Goal: Task Accomplishment & Management: Use online tool/utility

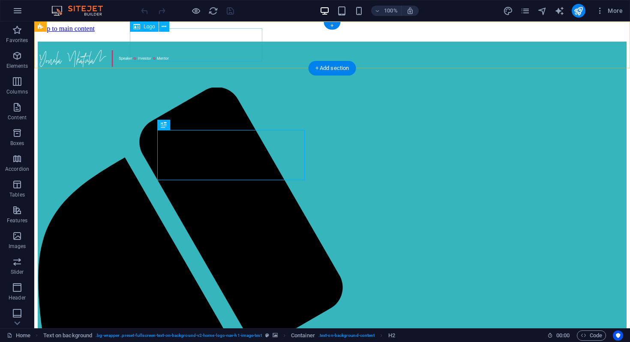
click at [187, 46] on div at bounding box center [332, 60] width 589 height 36
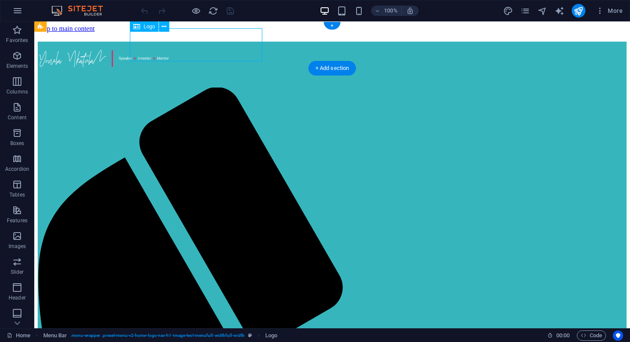
click at [187, 46] on div at bounding box center [332, 60] width 589 height 36
select select "px"
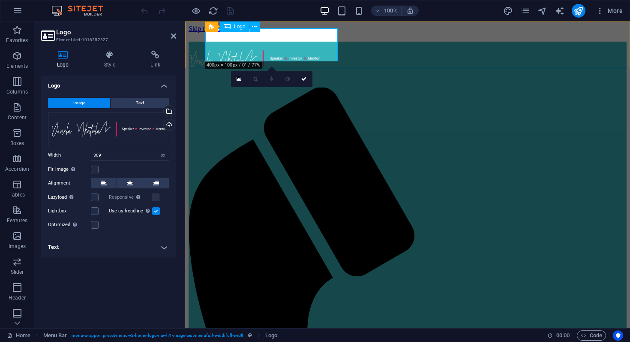
click at [255, 49] on div at bounding box center [408, 60] width 438 height 36
click at [131, 119] on div "Drag files here, click to choose files or select files from Files or our free s…" at bounding box center [108, 129] width 121 height 34
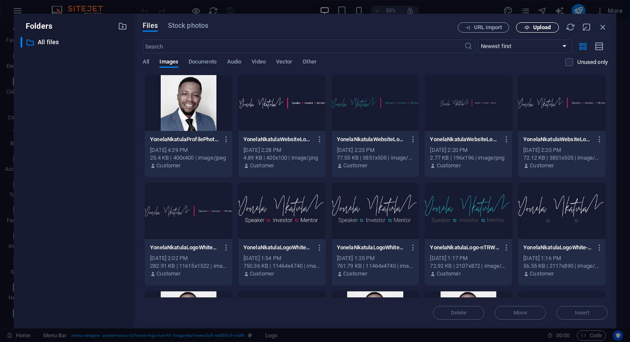
click at [539, 28] on span "Upload" at bounding box center [542, 27] width 18 height 5
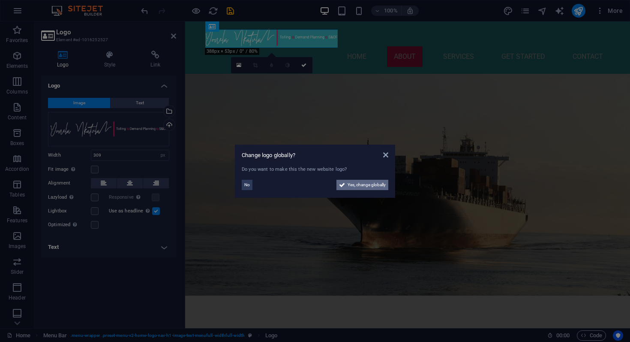
click at [360, 185] on span "Yes, change globally" at bounding box center [367, 185] width 38 height 10
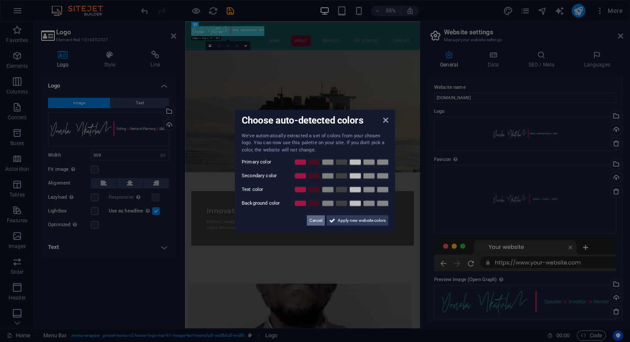
click at [319, 220] on span "Cancel" at bounding box center [316, 220] width 13 height 10
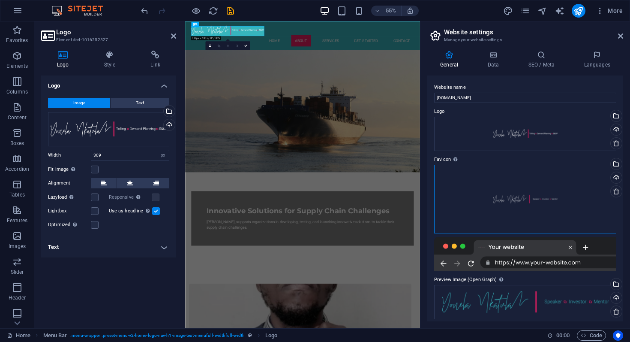
click at [507, 206] on div "Drag files here, click to choose files or select files from Files or our free s…" at bounding box center [525, 199] width 182 height 69
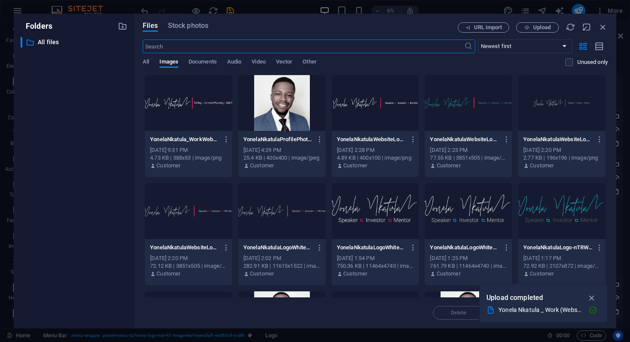
click at [206, 116] on div at bounding box center [188, 103] width 87 height 56
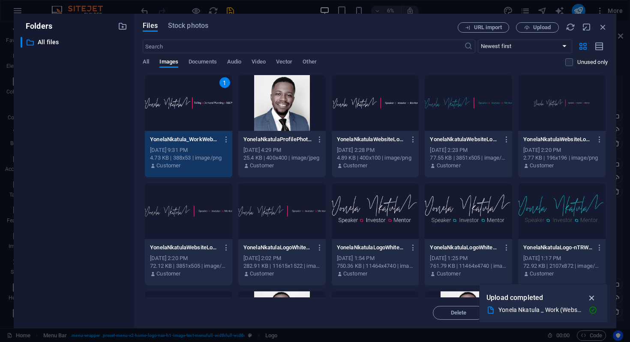
click at [590, 299] on icon "button" at bounding box center [592, 297] width 10 height 9
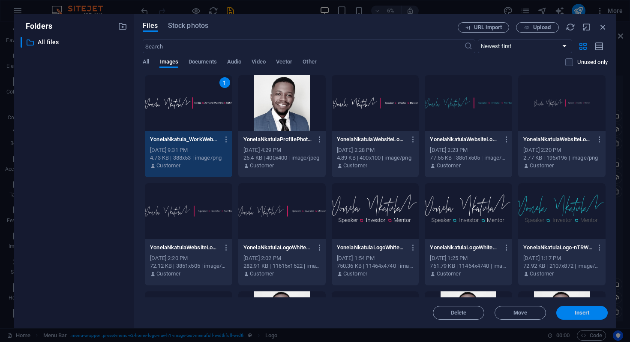
click at [582, 314] on span "Insert" at bounding box center [582, 312] width 15 height 5
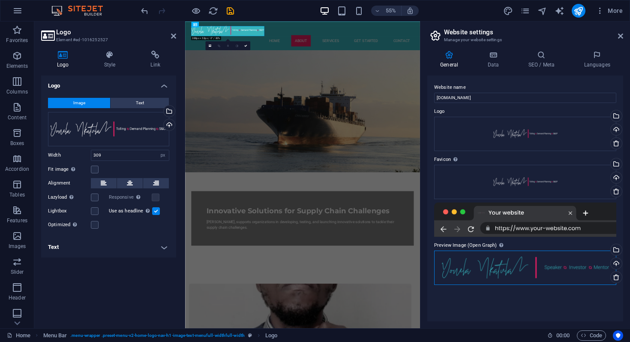
click at [542, 271] on div "Drag files here, click to choose files or select files from Files or our free s…" at bounding box center [525, 267] width 182 height 34
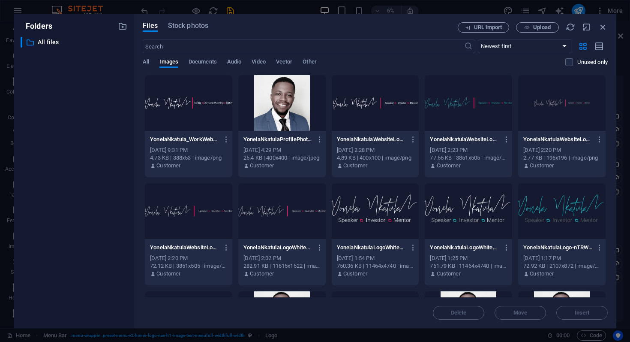
click at [206, 119] on div at bounding box center [188, 103] width 87 height 56
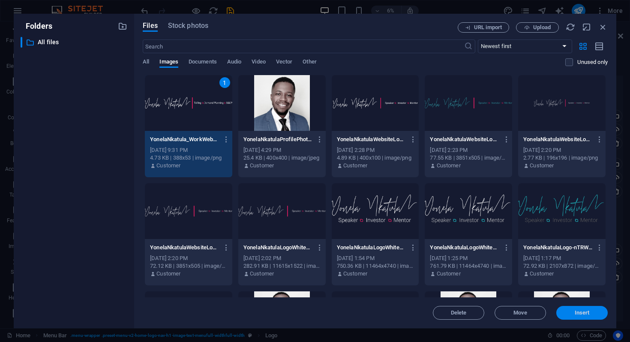
click at [586, 312] on span "Insert" at bounding box center [582, 312] width 15 height 5
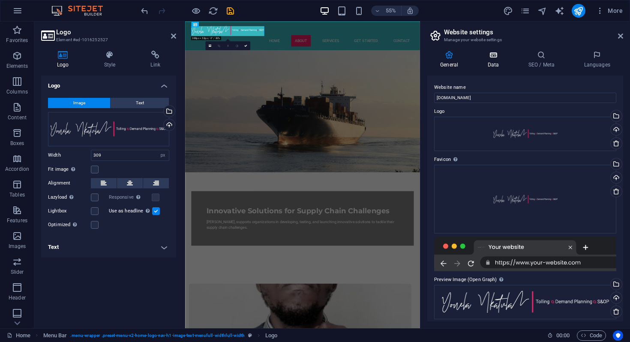
click at [496, 63] on h4 "Data" at bounding box center [495, 60] width 41 height 18
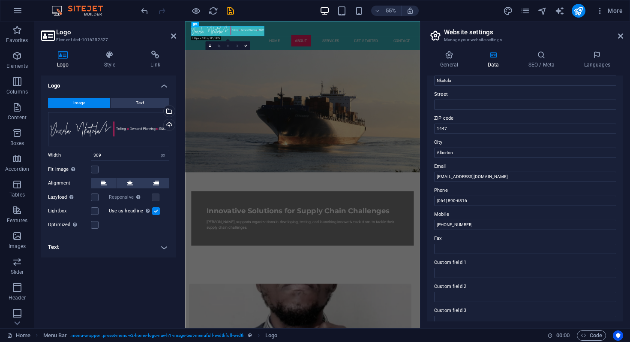
scroll to position [166, 0]
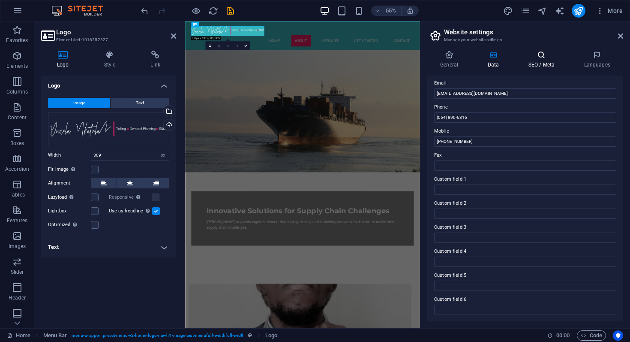
click at [539, 65] on h4 "SEO / Meta" at bounding box center [543, 60] width 56 height 18
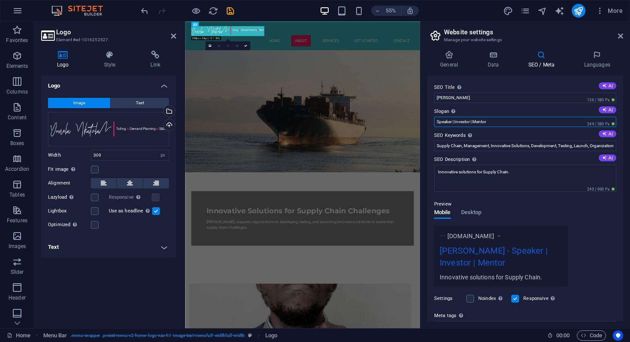
drag, startPoint x: 501, startPoint y: 121, endPoint x: 436, endPoint y: 121, distance: 64.7
click at [436, 121] on input "Speaker | Investor | Mentor" at bounding box center [525, 122] width 182 height 10
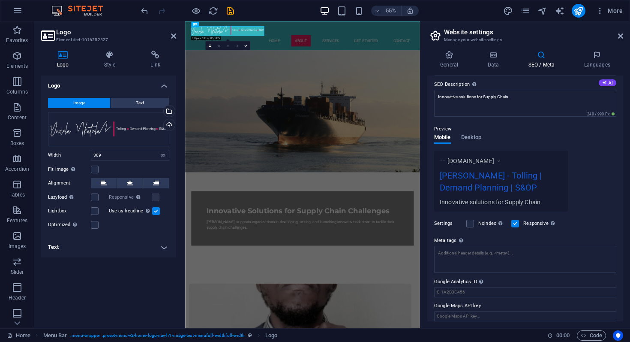
scroll to position [81, 0]
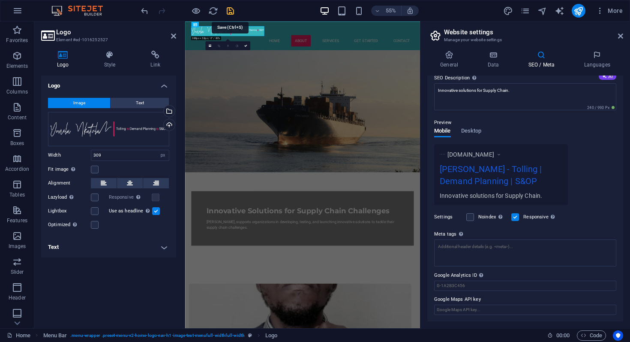
type input "Tolling | Demand Planning | S&OP"
click at [228, 11] on icon "save" at bounding box center [231, 11] width 10 height 10
checkbox input "false"
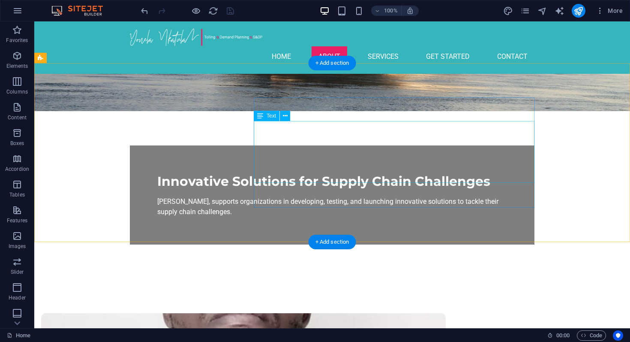
scroll to position [186, 0]
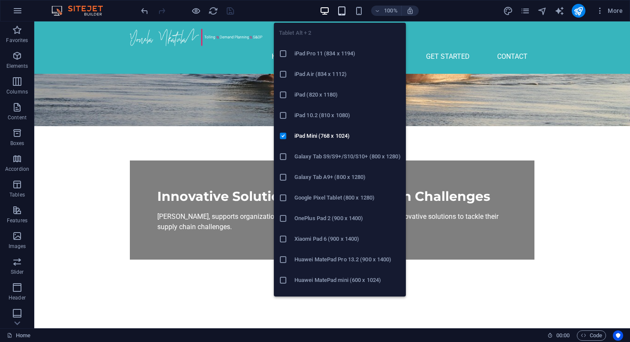
click at [341, 12] on icon "button" at bounding box center [342, 11] width 10 height 10
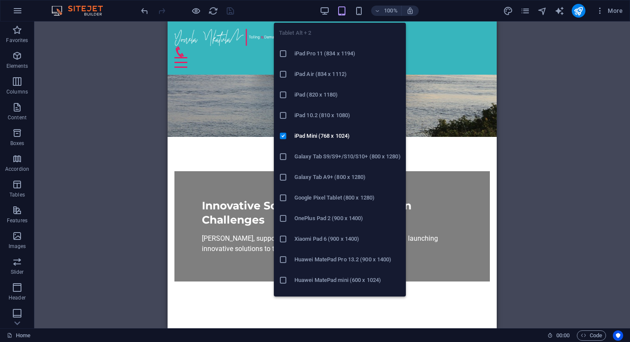
click at [286, 54] on icon at bounding box center [283, 53] width 9 height 9
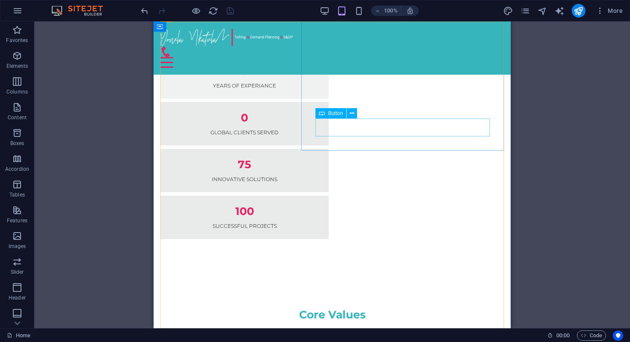
scroll to position [844, 0]
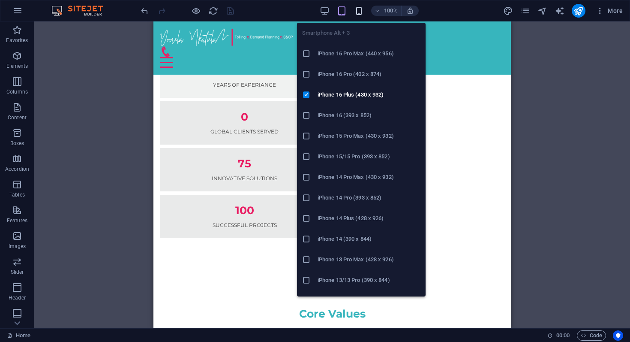
click at [360, 12] on icon "button" at bounding box center [359, 11] width 10 height 10
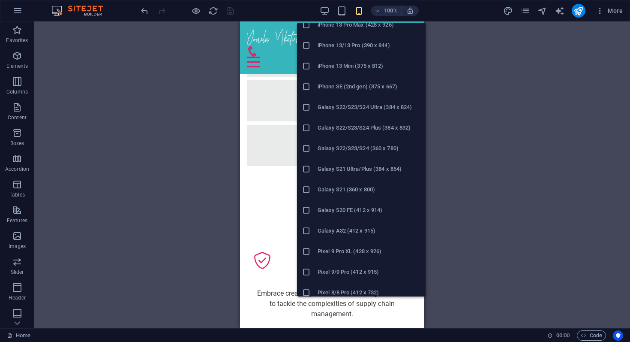
scroll to position [0, 0]
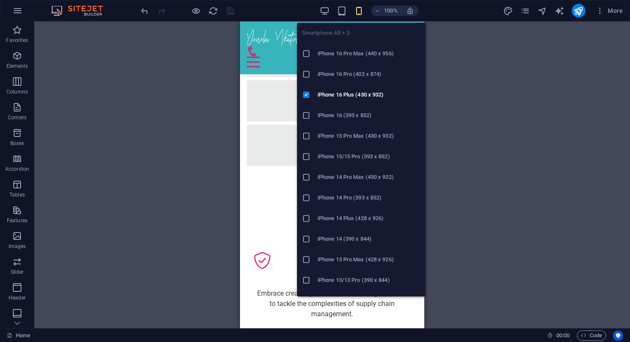
click at [307, 56] on icon at bounding box center [306, 53] width 9 height 9
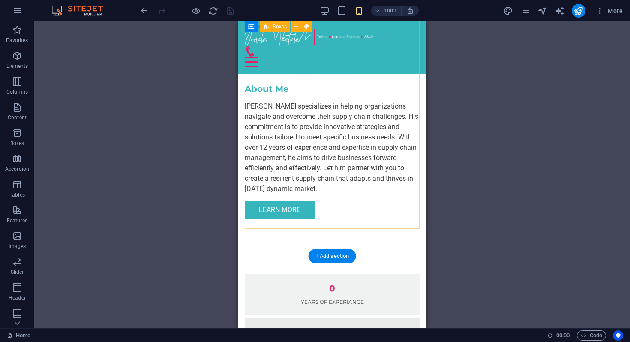
scroll to position [987, 0]
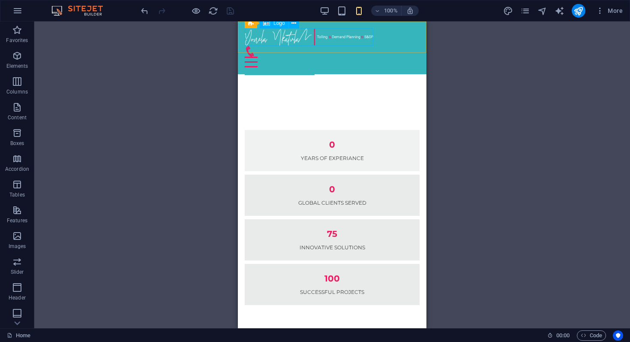
click at [354, 40] on div at bounding box center [332, 37] width 175 height 18
click at [345, 37] on div at bounding box center [332, 37] width 175 height 18
select select "px"
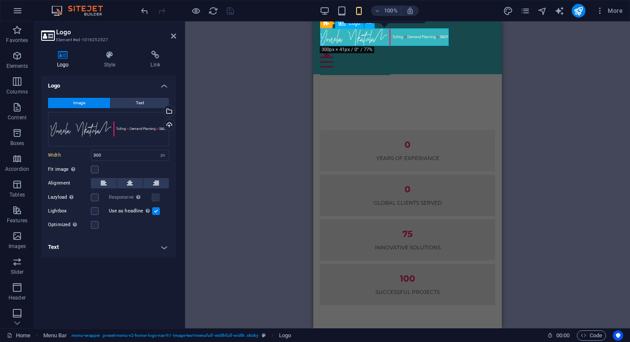
click at [384, 37] on div at bounding box center [407, 37] width 175 height 18
drag, startPoint x: 100, startPoint y: 156, endPoint x: 80, endPoint y: 156, distance: 19.7
click at [80, 156] on div "Width 300 Default auto px rem % em vh vw" at bounding box center [108, 155] width 121 height 11
type input "250"
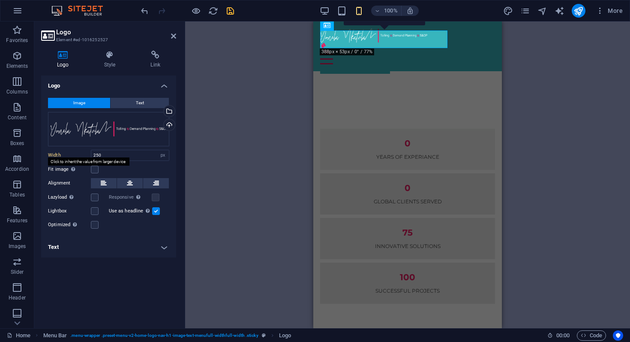
scroll to position [984, 0]
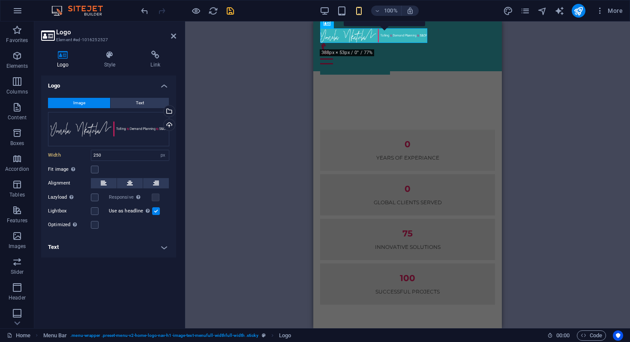
click at [241, 151] on div "H2 Text on background Container Menu Bar Menu Bar Logo Container H2 Image with …" at bounding box center [407, 174] width 445 height 307
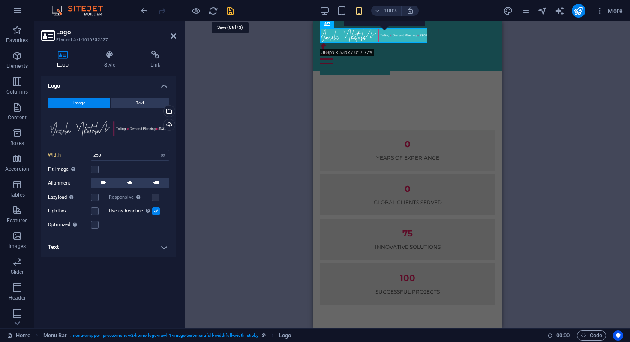
click at [231, 13] on icon "save" at bounding box center [231, 11] width 10 height 10
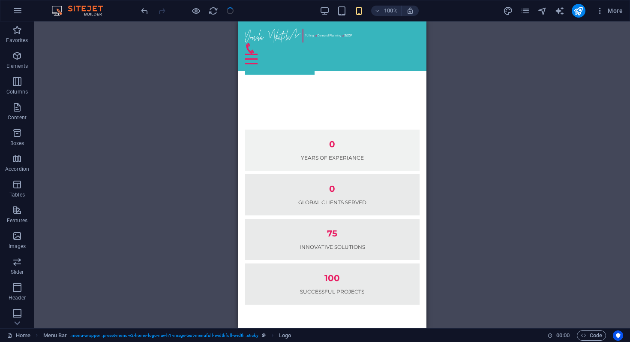
checkbox input "false"
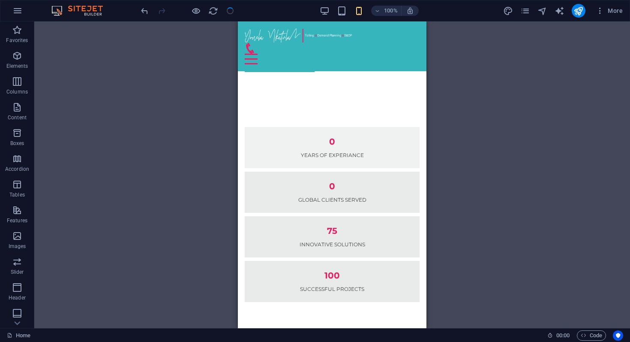
click at [469, 99] on div "H2 Text on background Container Menu Bar Logo Container H2 Image with text Cont…" at bounding box center [332, 174] width 596 height 307
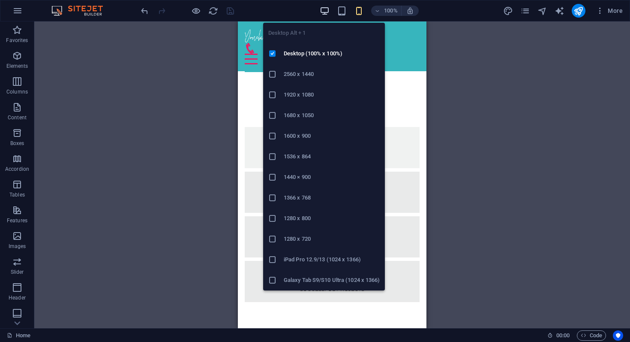
click at [325, 12] on icon "button" at bounding box center [325, 11] width 10 height 10
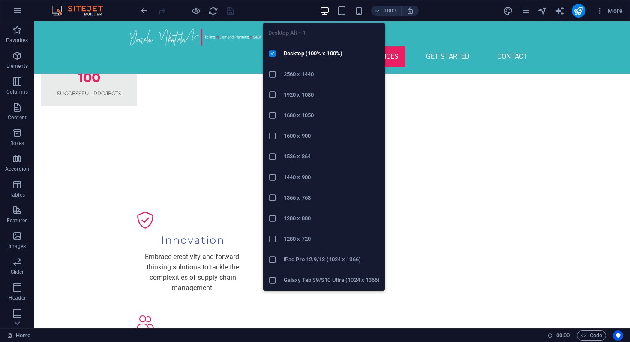
scroll to position [990, 0]
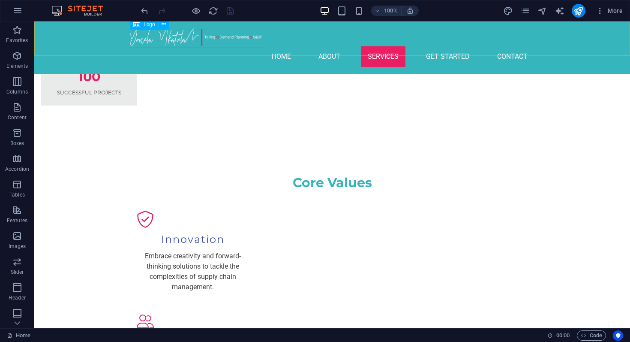
click at [198, 39] on div at bounding box center [332, 37] width 405 height 18
select select "px"
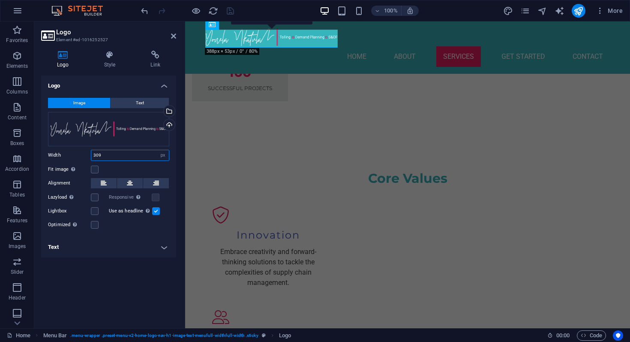
click at [110, 156] on input "309" at bounding box center [130, 155] width 78 height 10
drag, startPoint x: 110, startPoint y: 156, endPoint x: 87, endPoint y: 156, distance: 23.6
click at [87, 156] on div "Width 309 Default auto px rem % em vh vw" at bounding box center [108, 155] width 121 height 11
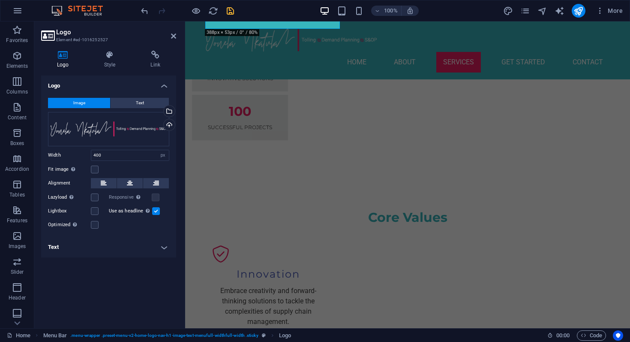
scroll to position [1014, 0]
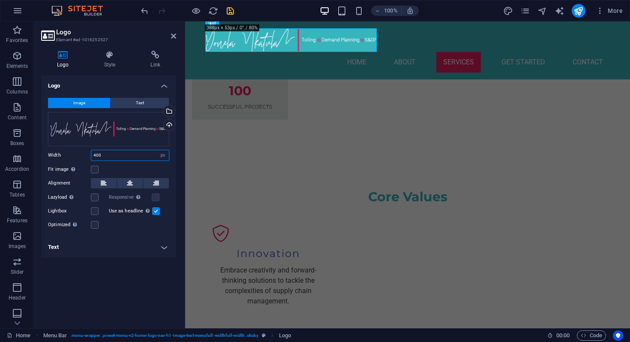
drag, startPoint x: 111, startPoint y: 158, endPoint x: 70, endPoint y: 155, distance: 40.4
click at [70, 155] on div "Width 400 Default auto px rem % em vh vw" at bounding box center [108, 155] width 121 height 11
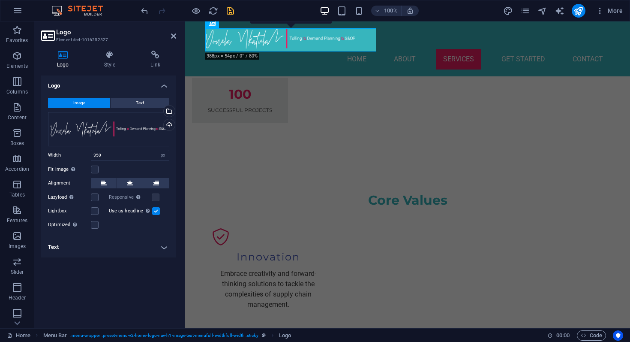
scroll to position [1011, 0]
drag, startPoint x: 106, startPoint y: 155, endPoint x: 75, endPoint y: 154, distance: 31.7
click at [75, 155] on div "Width 350 Default auto px rem % em vh vw" at bounding box center [108, 155] width 121 height 11
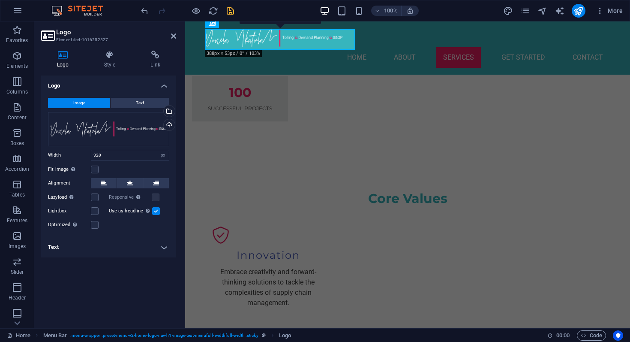
scroll to position [1009, 0]
drag, startPoint x: 105, startPoint y: 157, endPoint x: 80, endPoint y: 156, distance: 24.9
click at [80, 156] on div "Width 320 Default auto px rem % em vh vw" at bounding box center [108, 155] width 121 height 11
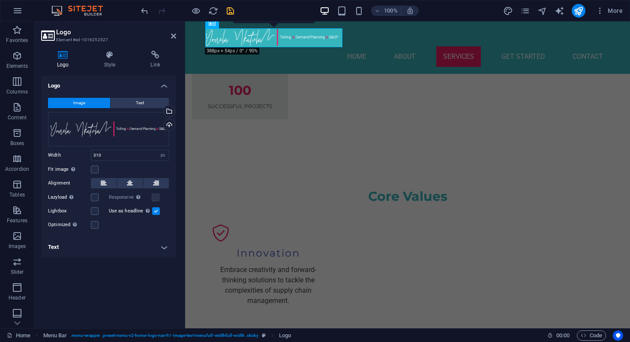
scroll to position [990, 0]
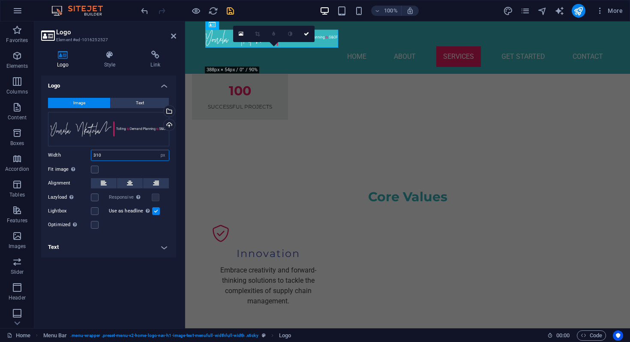
click at [107, 155] on input "310" at bounding box center [130, 155] width 78 height 10
type input "315"
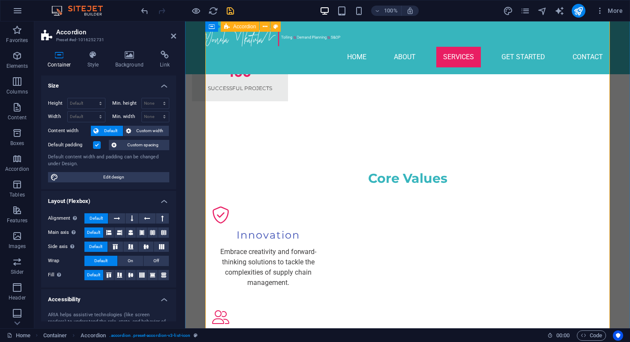
click at [231, 10] on icon "save" at bounding box center [231, 11] width 10 height 10
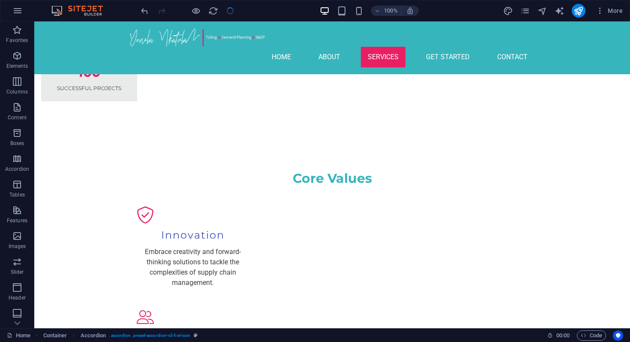
checkbox input "false"
click at [422, 47] on nav "Home About Services Get Started Contact" at bounding box center [332, 57] width 405 height 21
select select
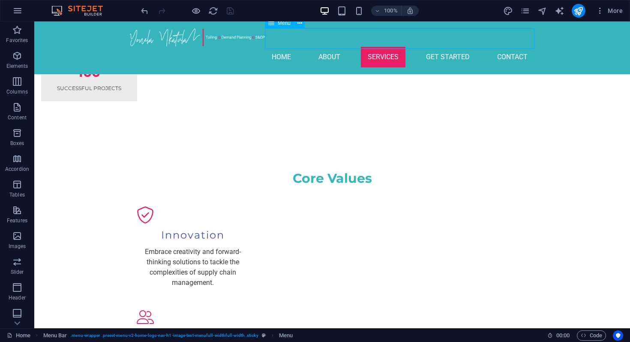
select select
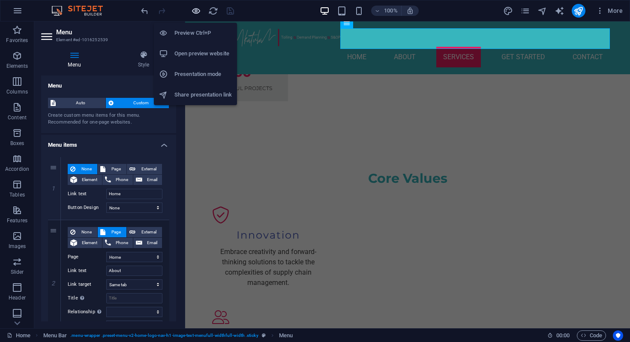
click at [201, 9] on span "button" at bounding box center [196, 11] width 10 height 10
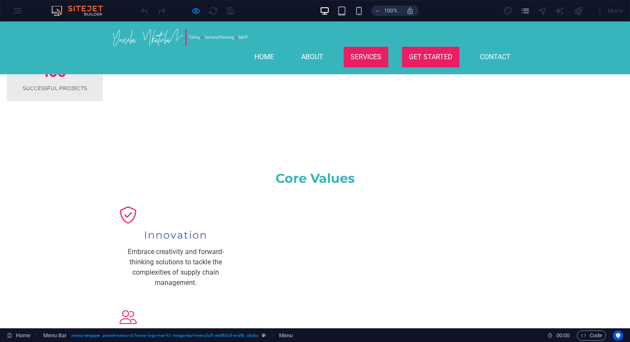
click at [421, 47] on link "Get Started" at bounding box center [430, 57] width 57 height 21
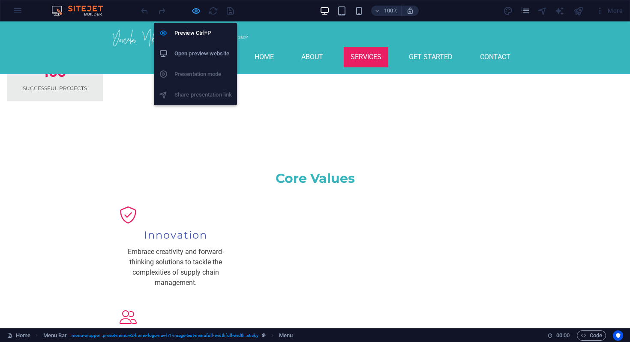
click at [195, 12] on icon "button" at bounding box center [196, 11] width 10 height 10
select select
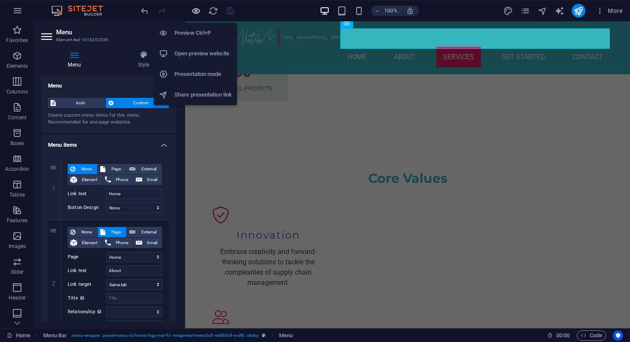
scroll to position [1085, 0]
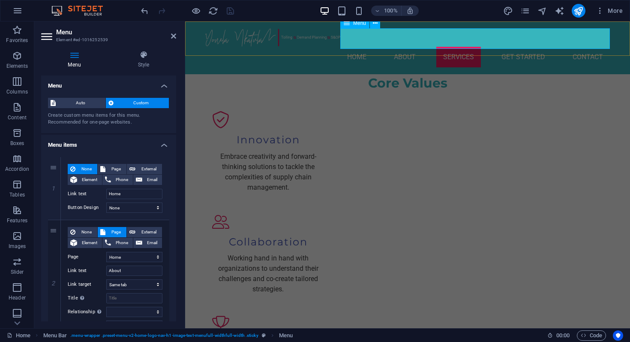
click at [524, 47] on nav "Home About Services Get Started Contact" at bounding box center [407, 57] width 405 height 21
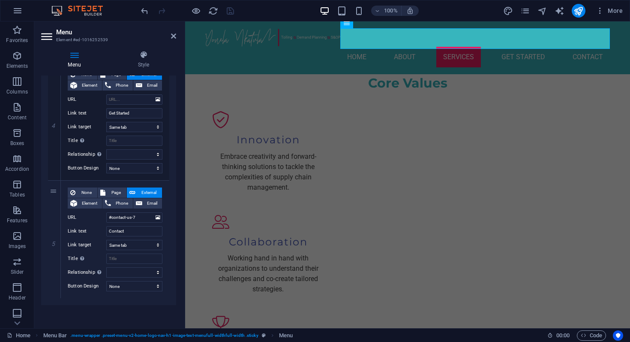
scroll to position [394, 0]
click at [518, 47] on nav "Home About Services Get Started Contact" at bounding box center [407, 57] width 405 height 21
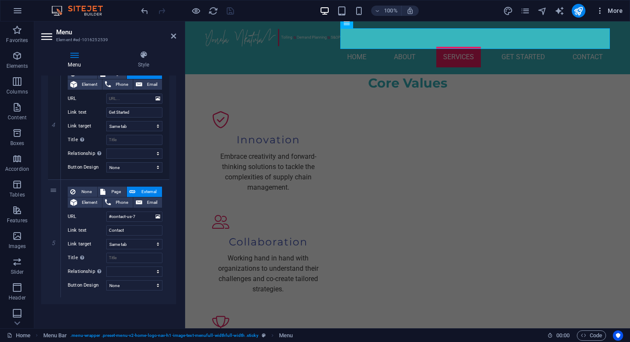
click at [618, 13] on span "More" at bounding box center [609, 10] width 27 height 9
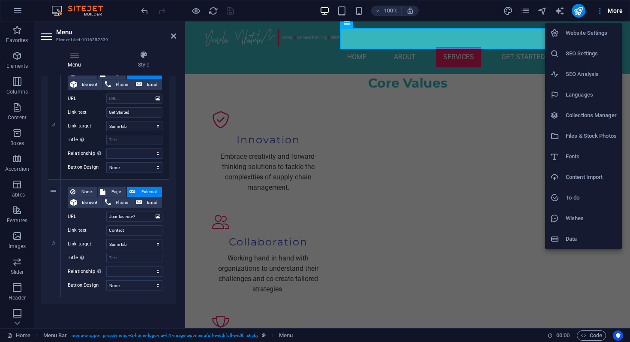
click at [594, 33] on h6 "Website Settings" at bounding box center [591, 33] width 51 height 10
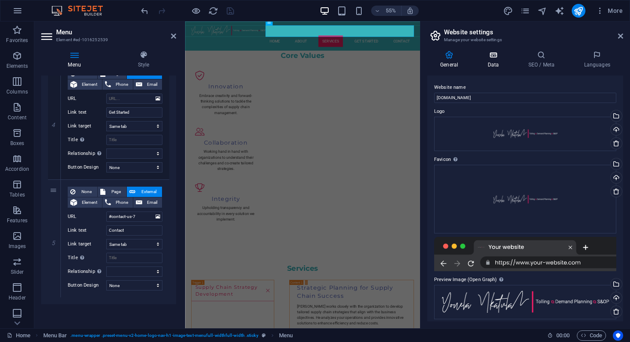
click at [501, 66] on h4 "Data" at bounding box center [495, 60] width 41 height 18
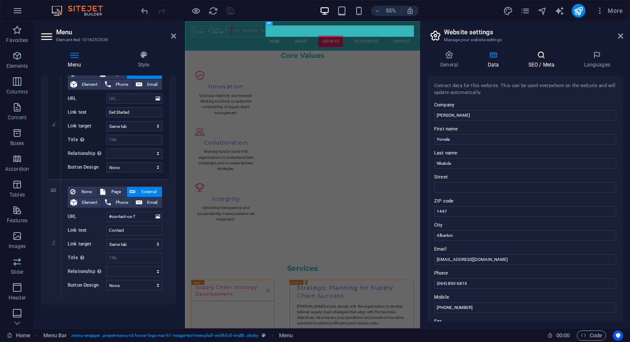
click at [543, 60] on h4 "SEO / Meta" at bounding box center [543, 60] width 56 height 18
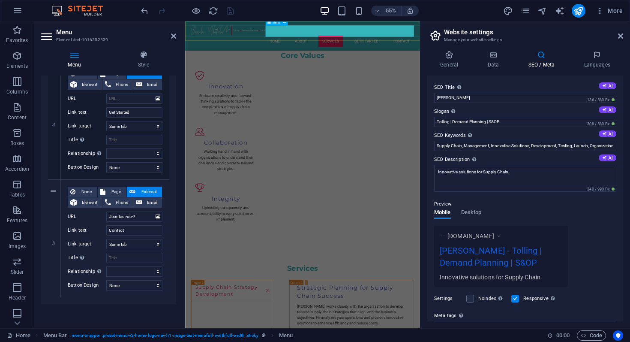
click at [514, 47] on nav "Home About Services Get Started Contact" at bounding box center [398, 57] width 405 height 21
click at [474, 211] on span "Desktop" at bounding box center [471, 213] width 21 height 12
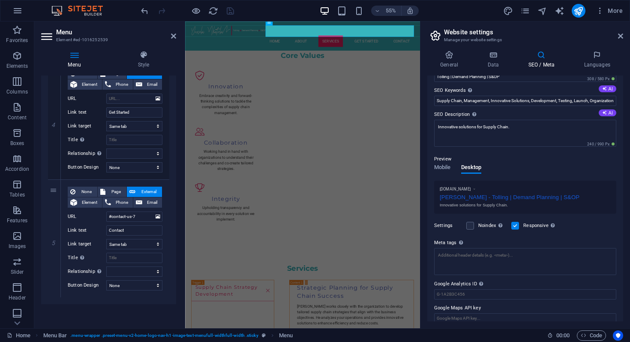
scroll to position [54, 0]
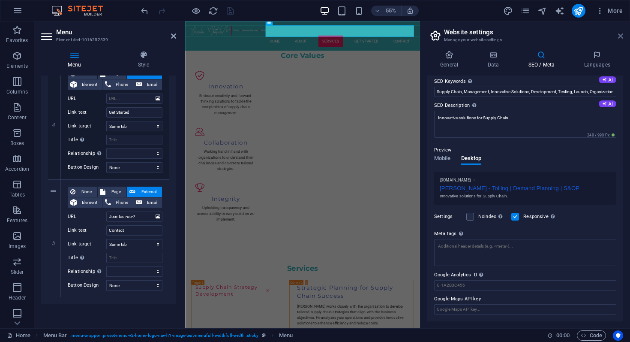
click at [618, 33] on icon at bounding box center [620, 36] width 5 height 7
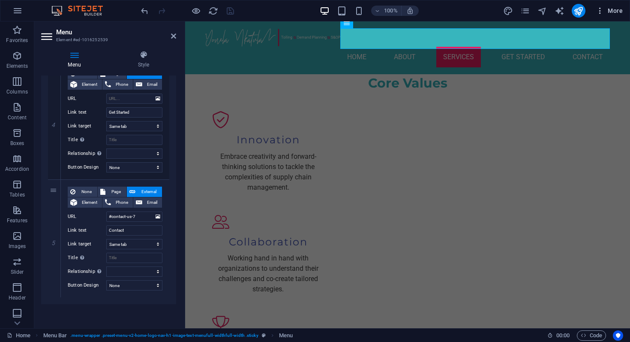
click at [598, 15] on button "More" at bounding box center [610, 11] width 34 height 14
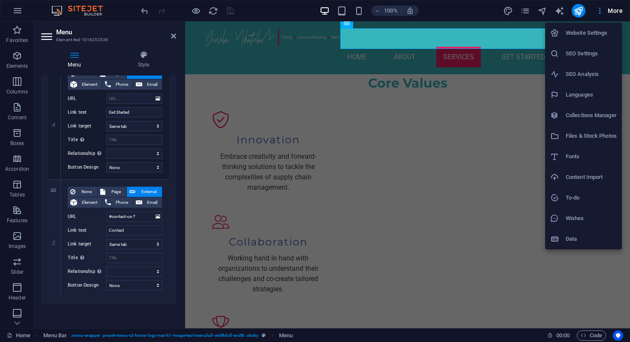
click at [598, 15] on div at bounding box center [315, 171] width 630 height 342
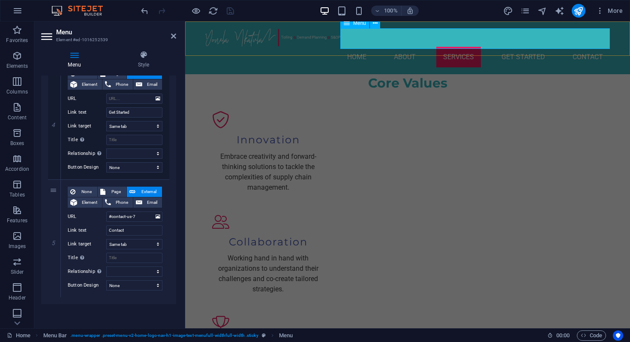
click at [526, 47] on nav "Home About Services Get Started Contact" at bounding box center [407, 57] width 405 height 21
click at [376, 26] on icon at bounding box center [375, 23] width 5 height 9
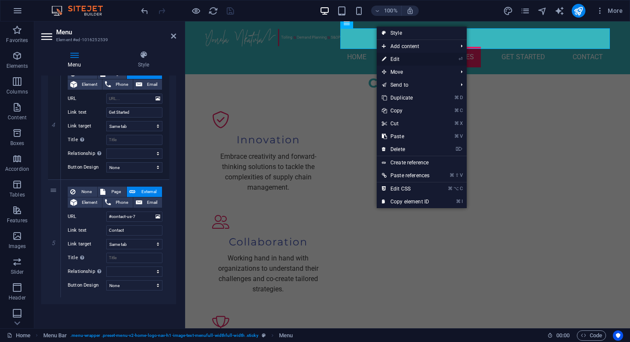
click at [403, 57] on link "⏎ Edit" at bounding box center [406, 59] width 58 height 13
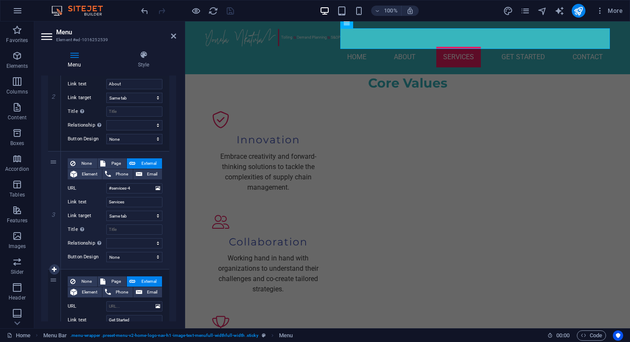
scroll to position [192, 0]
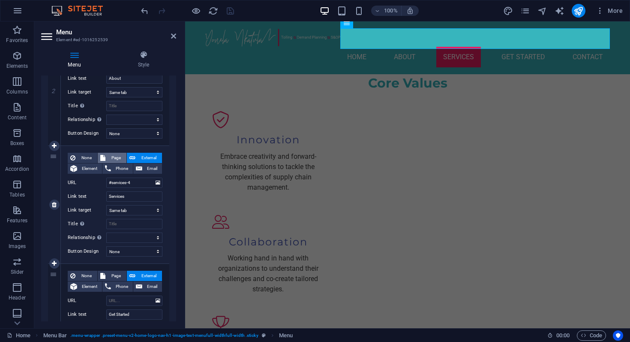
click at [114, 159] on span "Page" at bounding box center [116, 158] width 16 height 10
select select
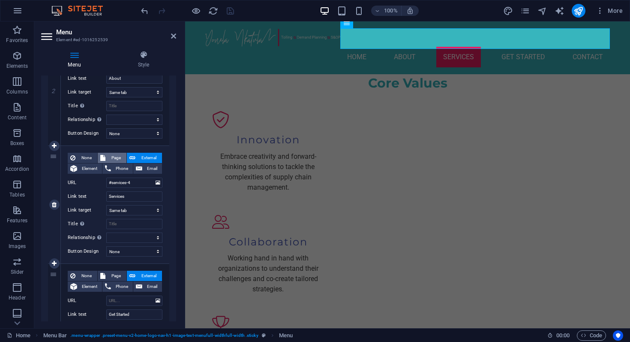
select select
click at [141, 157] on span "External" at bounding box center [148, 158] width 21 height 10
select select
select select "blank"
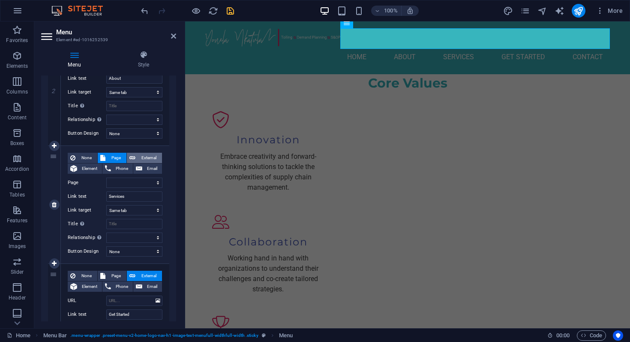
select select
click at [144, 12] on icon "undo" at bounding box center [145, 11] width 10 height 10
select select
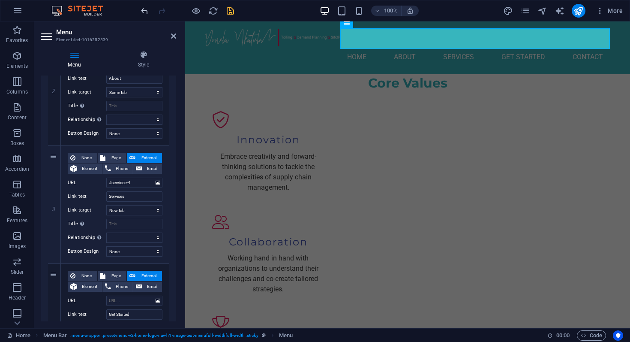
select select
click at [144, 13] on icon "undo" at bounding box center [145, 11] width 10 height 10
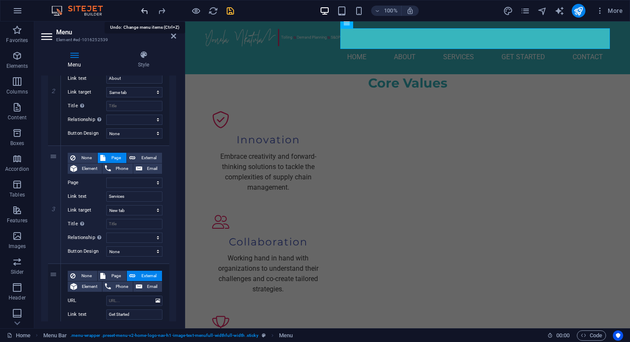
select select
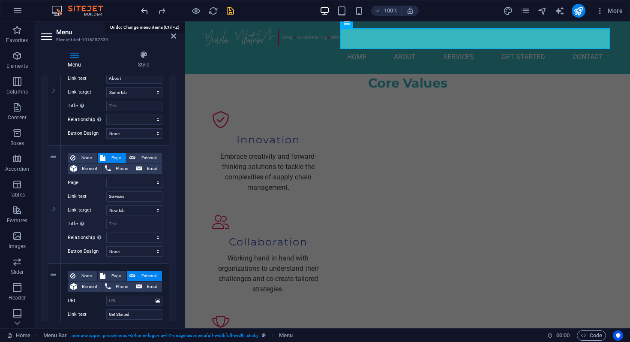
select select
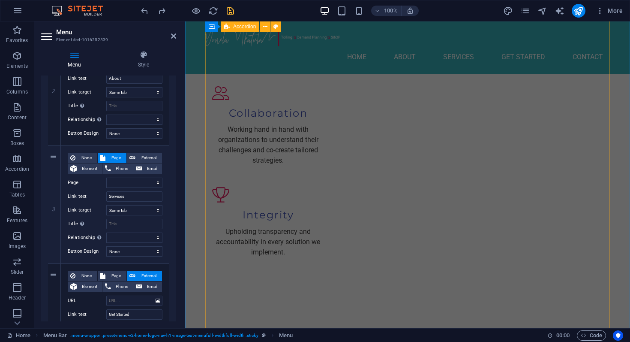
scroll to position [1214, 0]
click at [153, 156] on span "External" at bounding box center [148, 158] width 21 height 10
select select
select select "blank"
select select
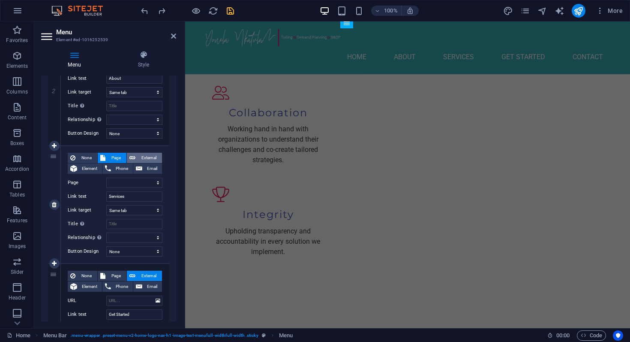
select select
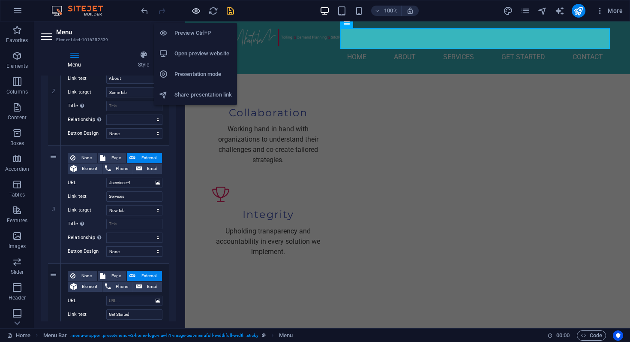
click at [198, 13] on icon "button" at bounding box center [196, 11] width 10 height 10
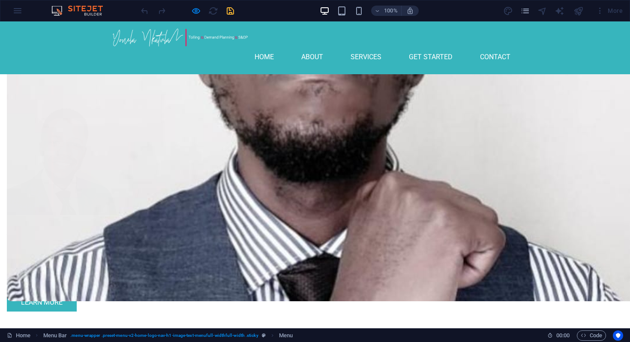
scroll to position [507, 0]
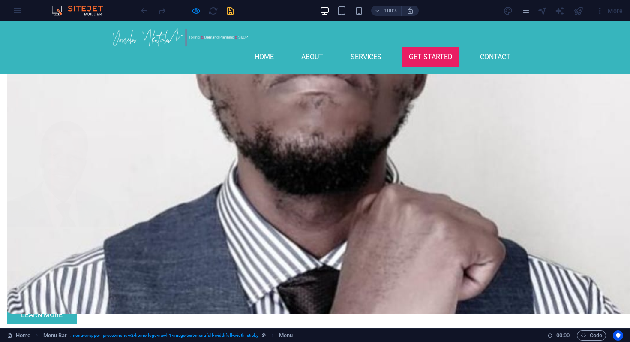
click at [430, 47] on link "Get Started" at bounding box center [430, 57] width 57 height 21
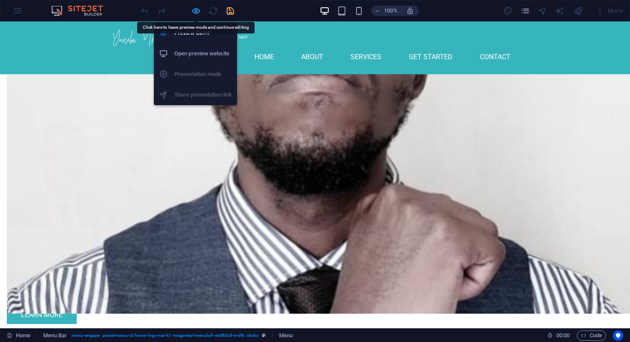
click at [196, 8] on icon "button" at bounding box center [196, 11] width 10 height 10
select select
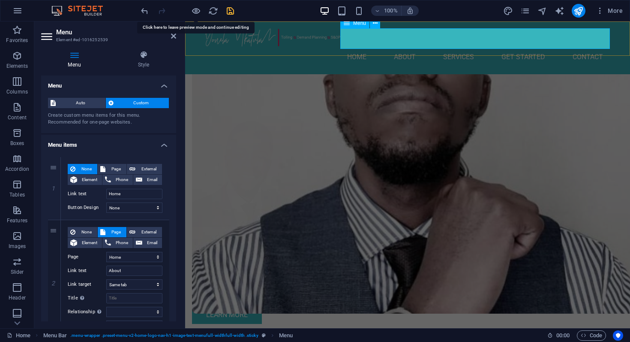
click at [521, 47] on nav "Home About Services Get Started Contact" at bounding box center [407, 57] width 405 height 21
click at [520, 47] on nav "Home About Services Get Started Contact" at bounding box center [407, 57] width 405 height 21
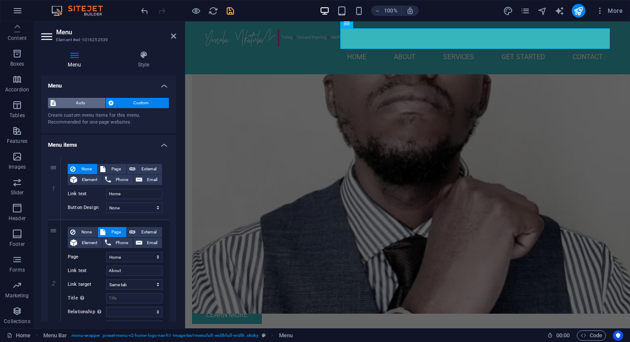
click at [88, 101] on span "Auto" at bounding box center [80, 103] width 45 height 10
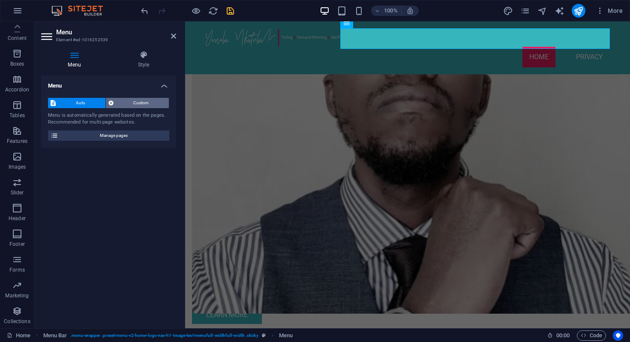
click at [129, 103] on span "Custom" at bounding box center [141, 103] width 51 height 10
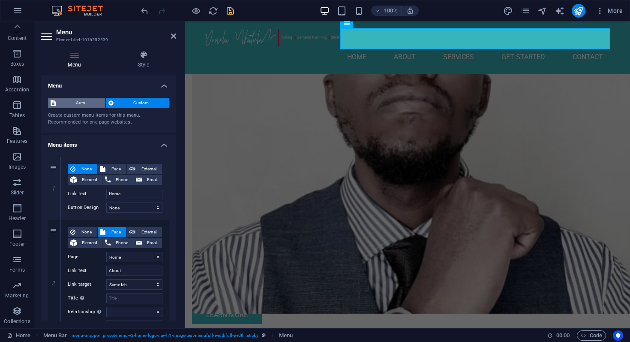
click at [90, 104] on span "Auto" at bounding box center [80, 103] width 45 height 10
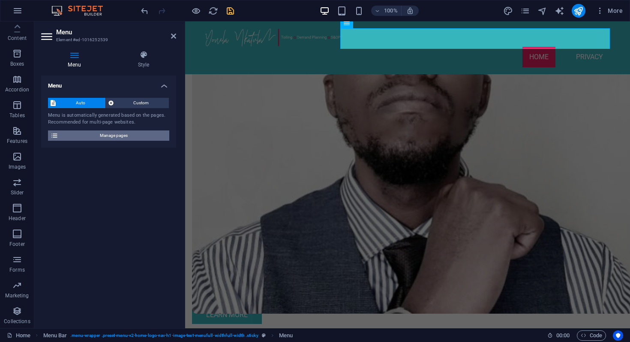
click at [114, 134] on span "Manage pages" at bounding box center [114, 135] width 106 height 10
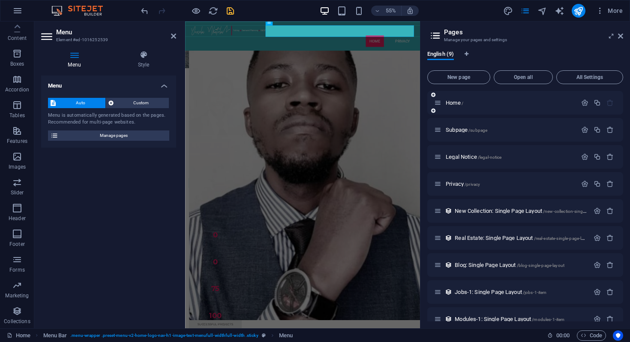
click at [440, 107] on div "Home /" at bounding box center [505, 103] width 143 height 10
click at [438, 103] on icon at bounding box center [437, 102] width 7 height 7
click at [582, 102] on icon "button" at bounding box center [584, 102] width 7 height 7
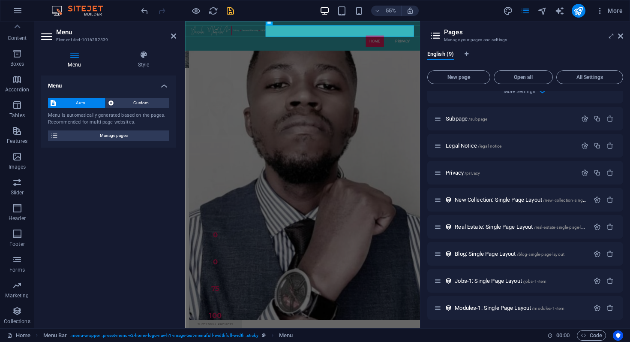
scroll to position [344, 0]
click at [582, 117] on icon "button" at bounding box center [584, 116] width 7 height 7
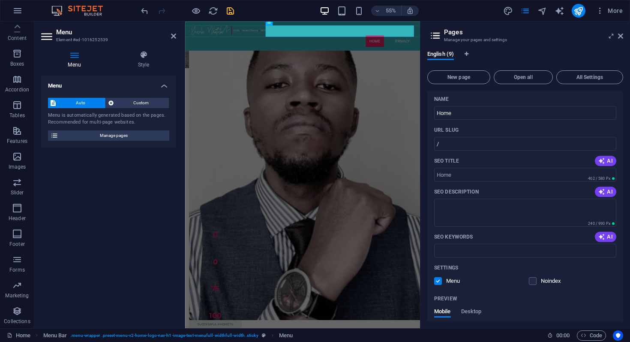
scroll to position [17, 0]
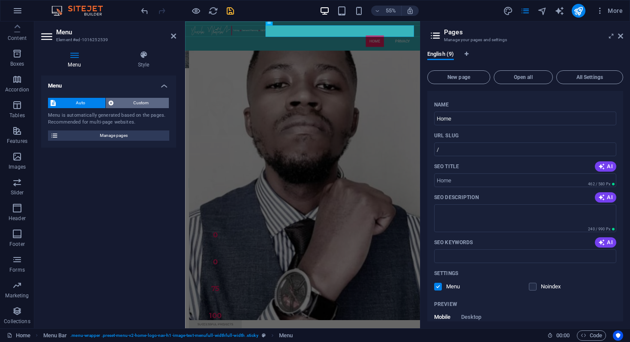
click at [147, 107] on span "Custom" at bounding box center [141, 103] width 51 height 10
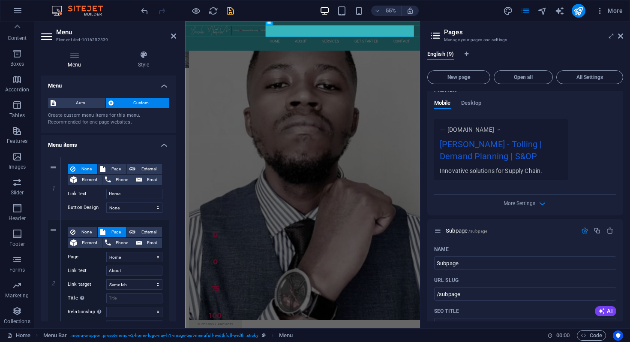
scroll to position [251, 0]
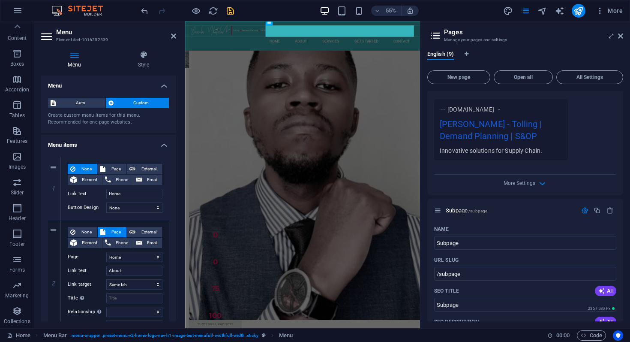
click at [435, 39] on icon at bounding box center [435, 36] width 13 height 12
click at [436, 34] on icon at bounding box center [435, 36] width 13 height 12
click at [516, 47] on nav "Home About Services Get Started Contact" at bounding box center [398, 57] width 405 height 21
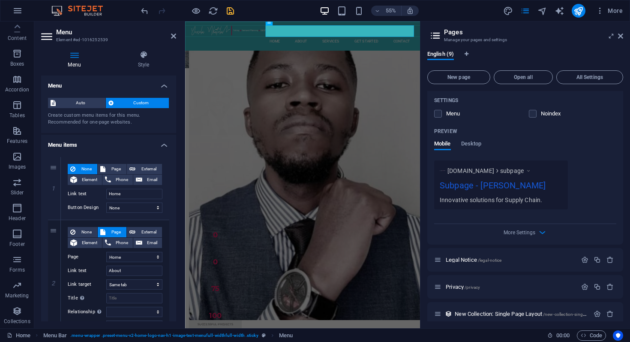
scroll to position [563, 0]
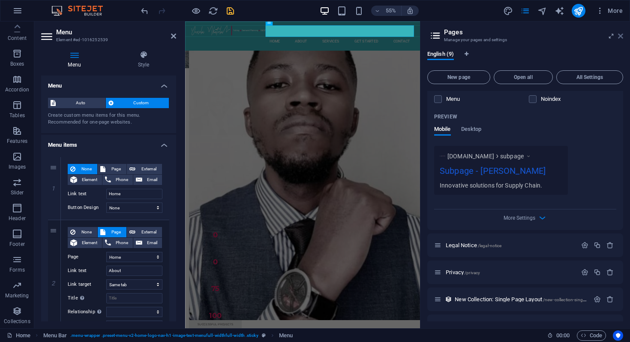
click at [620, 35] on icon at bounding box center [620, 36] width 5 height 7
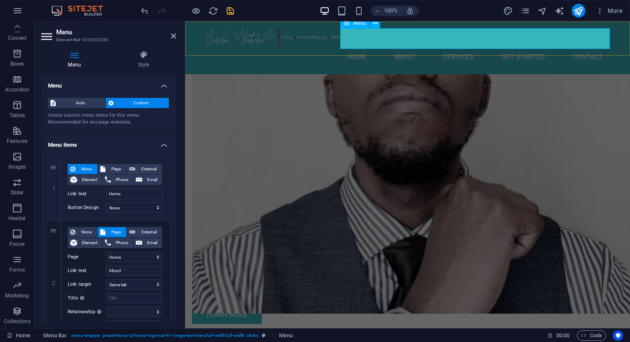
click at [534, 47] on nav "Home About Services Get Started Contact" at bounding box center [407, 57] width 405 height 21
click at [144, 63] on h4 "Style" at bounding box center [143, 60] width 65 height 18
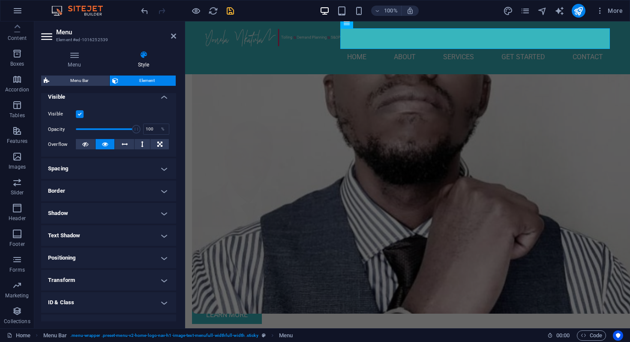
scroll to position [134, 0]
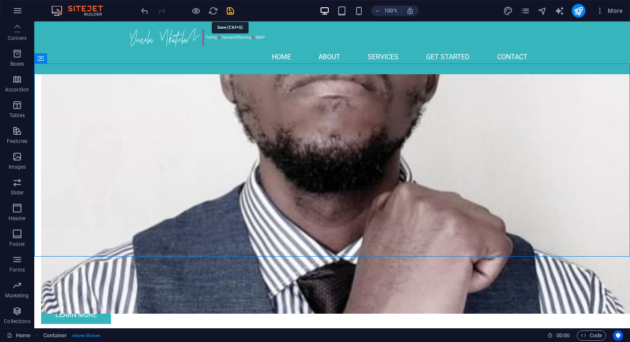
click at [231, 15] on icon "save" at bounding box center [231, 11] width 10 height 10
checkbox input "false"
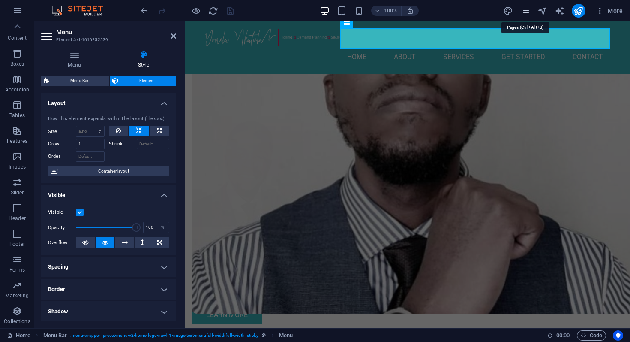
click at [524, 12] on icon "pages" at bounding box center [526, 11] width 10 height 10
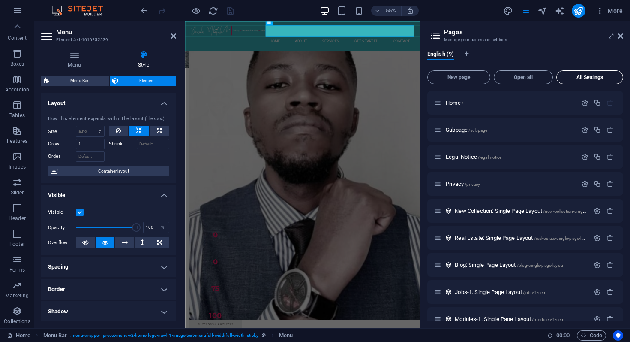
click at [572, 75] on span "All Settings" at bounding box center [589, 77] width 59 height 5
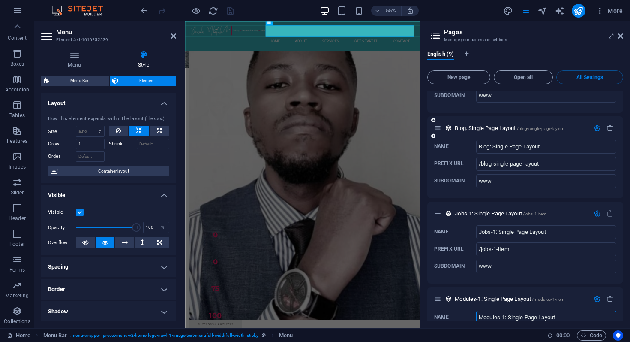
scroll to position [1595, 0]
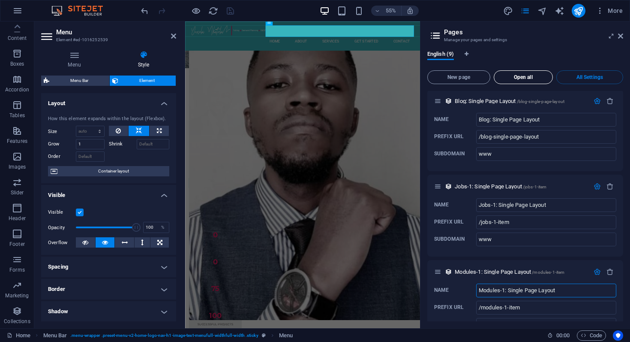
click at [522, 77] on span "Open all" at bounding box center [523, 77] width 51 height 5
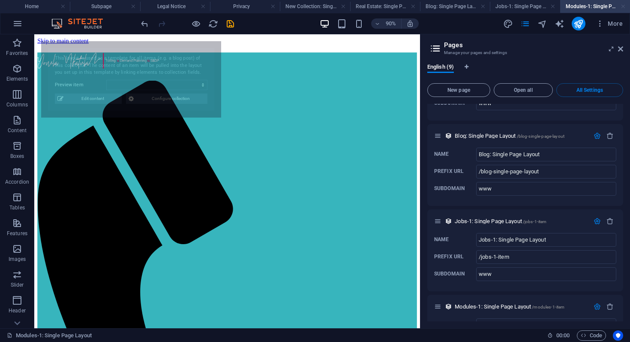
scroll to position [0, 0]
select select "68e2bdc29eec126a1506987d"
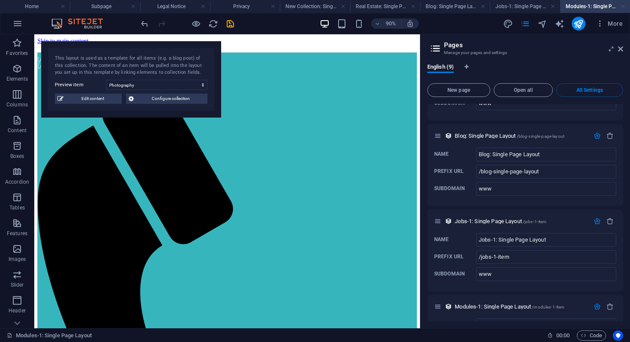
click at [624, 8] on link at bounding box center [623, 7] width 5 height 8
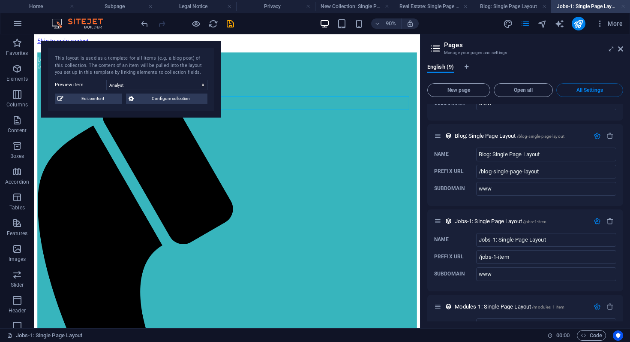
click at [624, 8] on link at bounding box center [623, 7] width 5 height 8
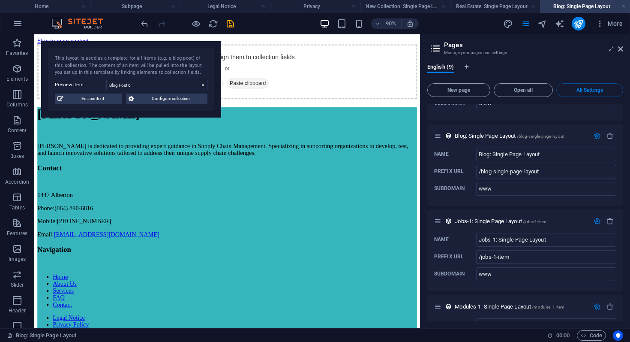
click at [624, 8] on link at bounding box center [623, 7] width 5 height 8
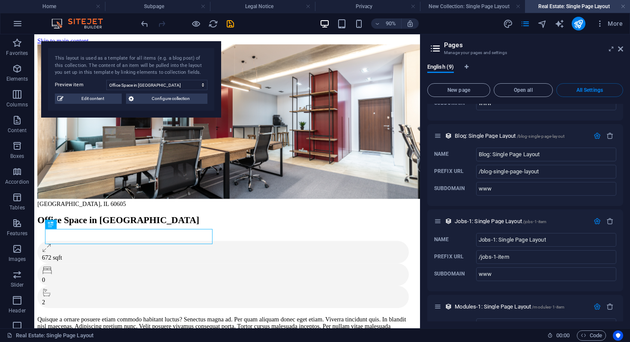
click at [624, 8] on link at bounding box center [623, 7] width 5 height 8
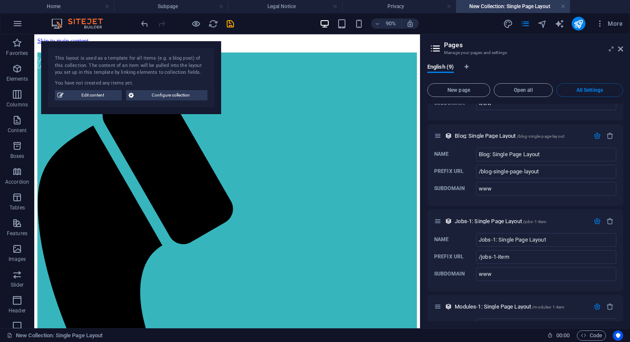
click at [624, 8] on ul "Home Subpage Legal Notice Privacy New Collection: Single Page Layout" at bounding box center [315, 6] width 630 height 13
click at [564, 9] on link at bounding box center [563, 7] width 5 height 8
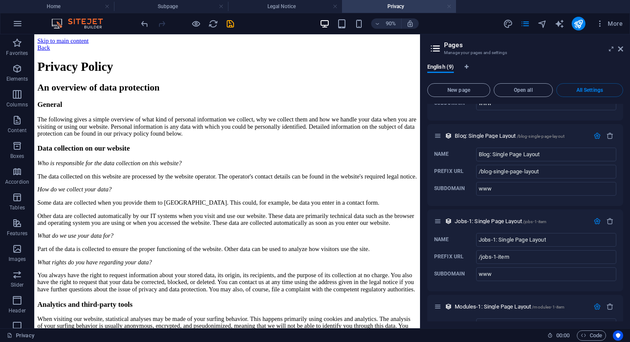
click at [449, 9] on link at bounding box center [449, 7] width 5 height 8
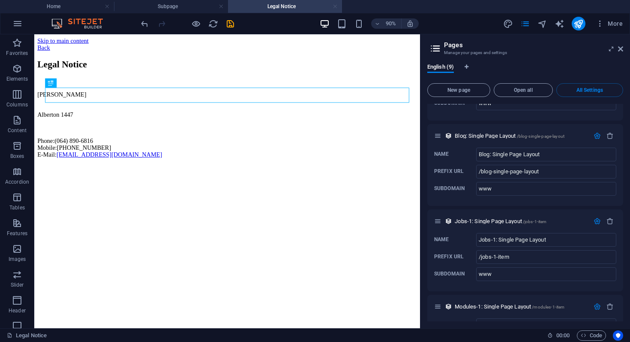
click at [334, 9] on link at bounding box center [335, 7] width 5 height 8
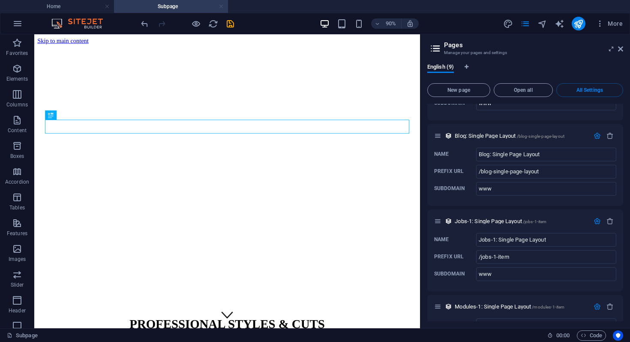
click at [222, 9] on link at bounding box center [221, 7] width 5 height 8
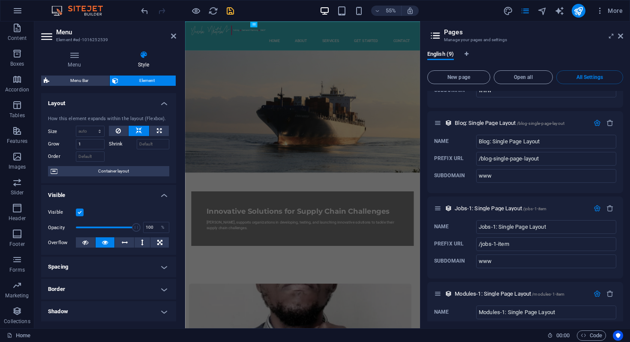
scroll to position [507, 0]
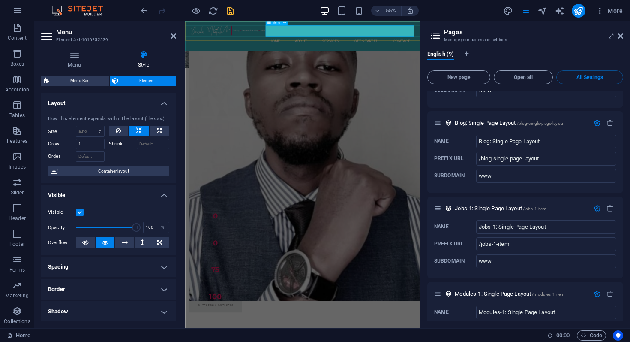
click at [518, 47] on nav "Home About Services Get Started Contact" at bounding box center [398, 57] width 405 height 21
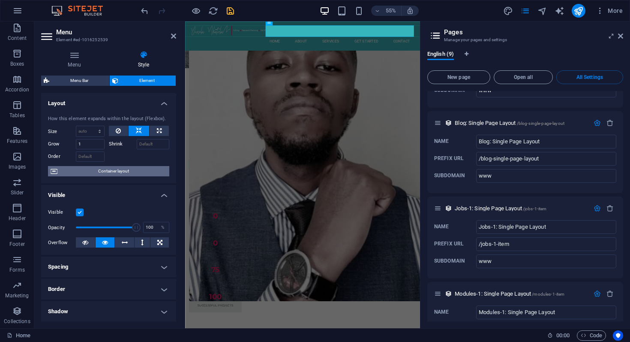
click at [131, 171] on span "Container layout" at bounding box center [113, 171] width 107 height 10
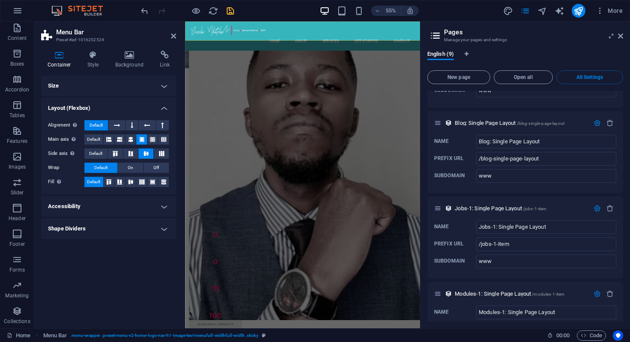
click at [142, 86] on h4 "Size" at bounding box center [108, 85] width 135 height 21
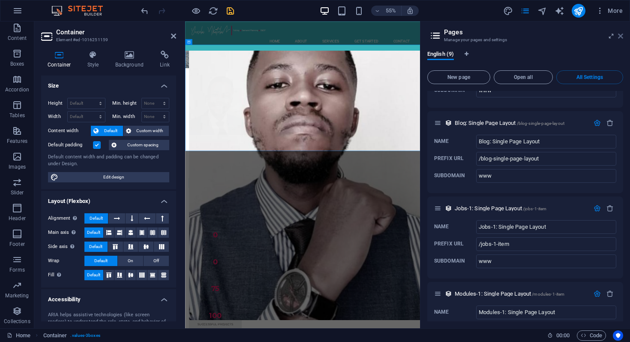
click at [621, 37] on icon at bounding box center [620, 36] width 5 height 7
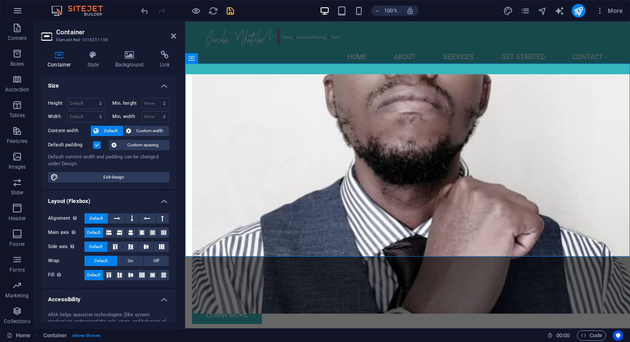
click at [235, 11] on div "100% More" at bounding box center [382, 11] width 487 height 14
click at [232, 12] on icon "save" at bounding box center [231, 11] width 10 height 10
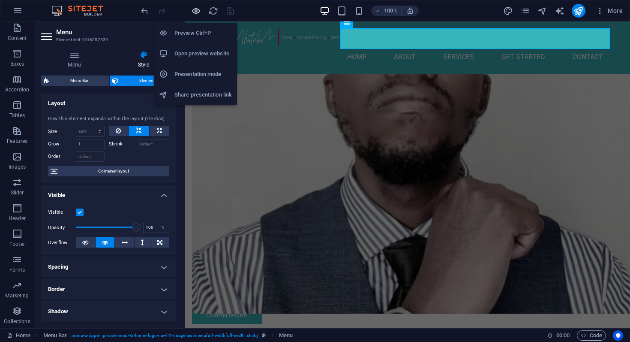
click at [194, 12] on icon "button" at bounding box center [196, 11] width 10 height 10
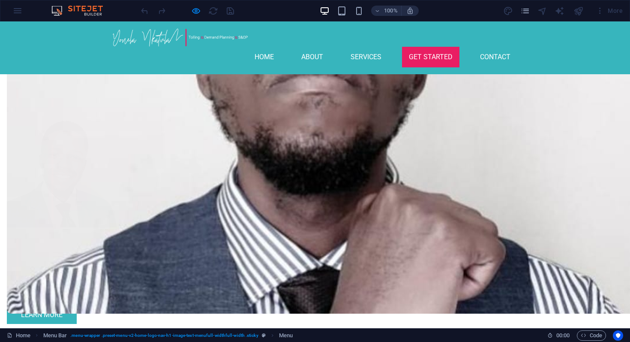
click at [419, 47] on link "Get Started" at bounding box center [430, 57] width 57 height 21
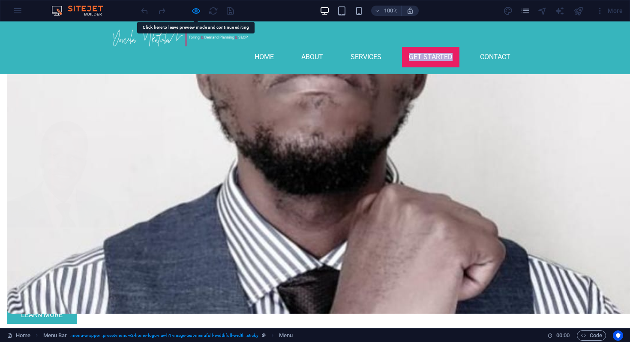
click at [414, 47] on link "Get Started" at bounding box center [430, 57] width 57 height 21
click at [409, 47] on link "Get Started" at bounding box center [430, 57] width 57 height 21
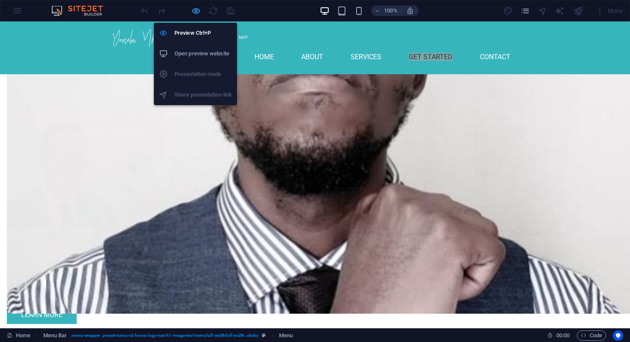
click at [196, 12] on icon "button" at bounding box center [196, 11] width 10 height 10
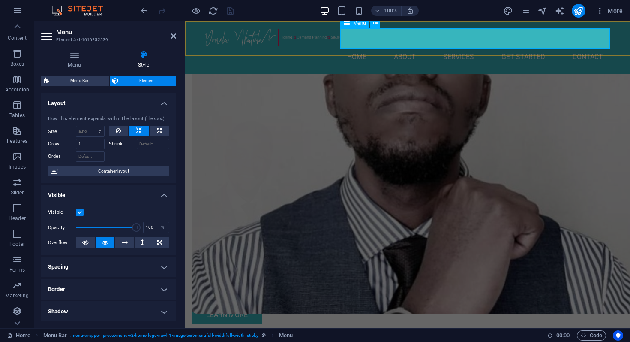
click at [346, 25] on icon at bounding box center [347, 23] width 6 height 10
click at [348, 23] on icon at bounding box center [347, 23] width 6 height 10
click at [374, 25] on icon at bounding box center [375, 23] width 5 height 9
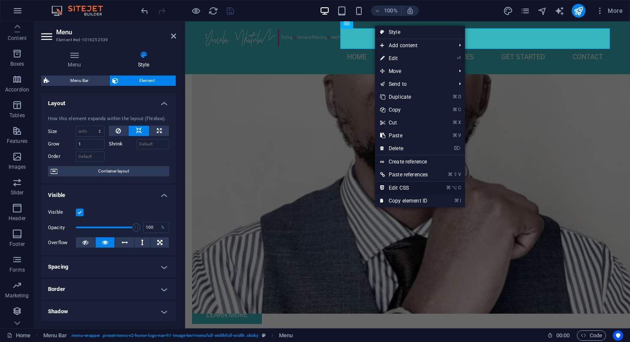
click at [410, 191] on link "⌘ ⌥ C Edit CSS" at bounding box center [404, 187] width 58 height 13
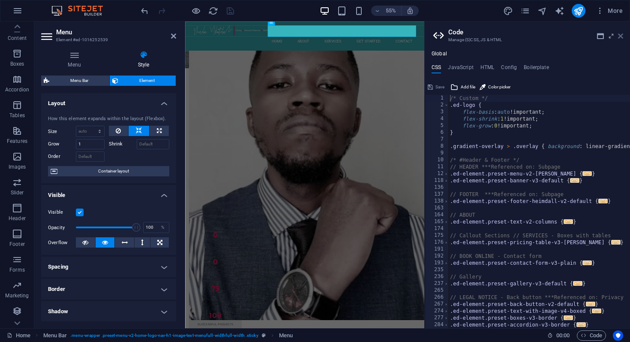
click at [620, 36] on icon at bounding box center [620, 36] width 5 height 7
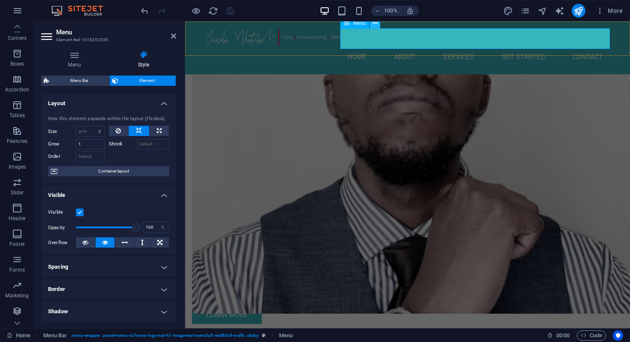
click at [374, 25] on icon at bounding box center [375, 23] width 5 height 9
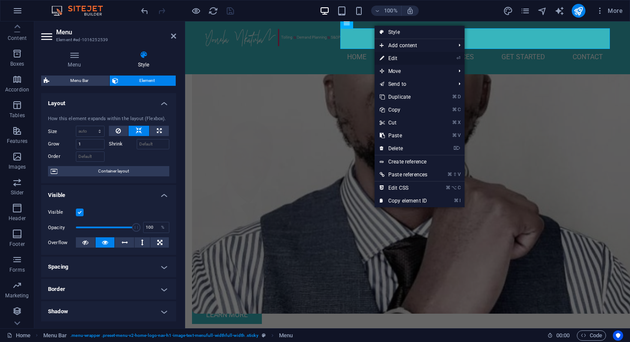
click at [409, 59] on link "⏎ Edit" at bounding box center [404, 58] width 58 height 13
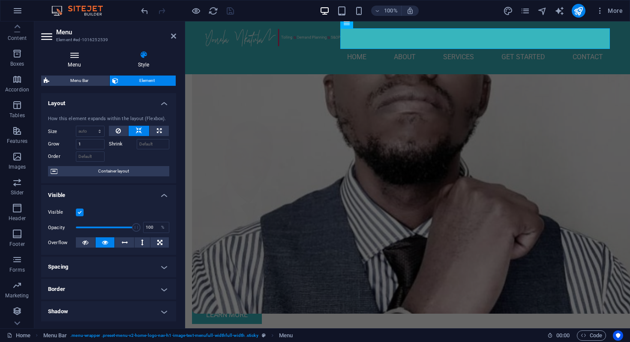
click at [81, 68] on h4 "Menu" at bounding box center [76, 60] width 70 height 18
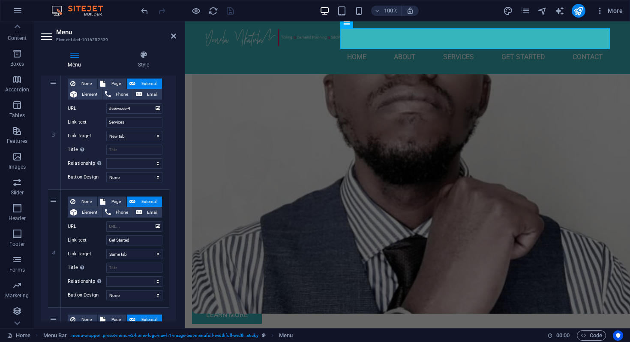
scroll to position [273, 0]
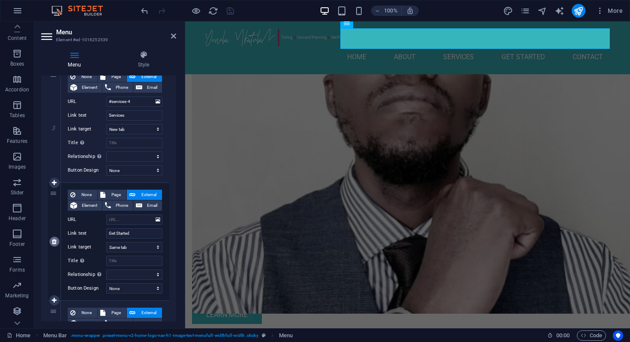
click at [53, 243] on icon at bounding box center [54, 241] width 5 height 6
select select
type input "#contact-us-7"
type input "Contact"
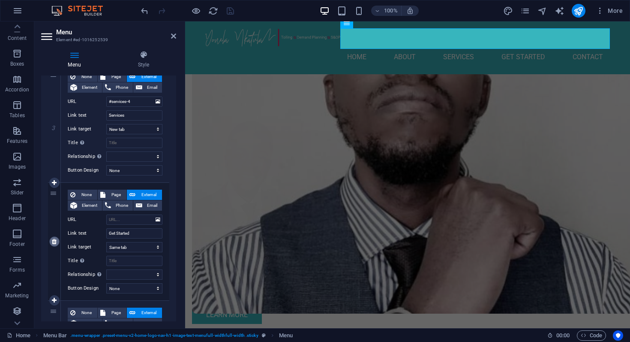
select select
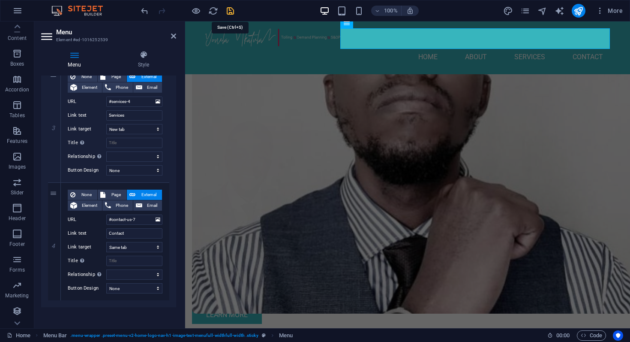
click at [227, 13] on icon "save" at bounding box center [231, 11] width 10 height 10
checkbox input "false"
select select
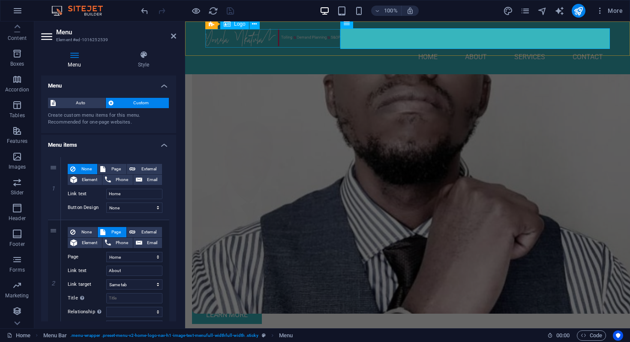
click at [220, 34] on div at bounding box center [407, 37] width 405 height 18
select select "px"
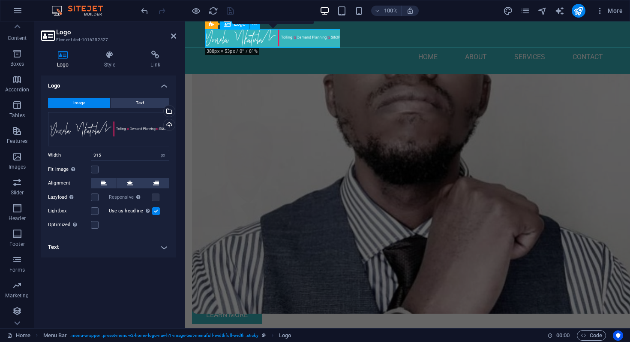
click at [222, 35] on div at bounding box center [407, 37] width 405 height 18
drag, startPoint x: 117, startPoint y: 158, endPoint x: 83, endPoint y: 154, distance: 34.5
click at [83, 154] on div "Width 315 Default auto px rem % em vh vw" at bounding box center [108, 155] width 121 height 11
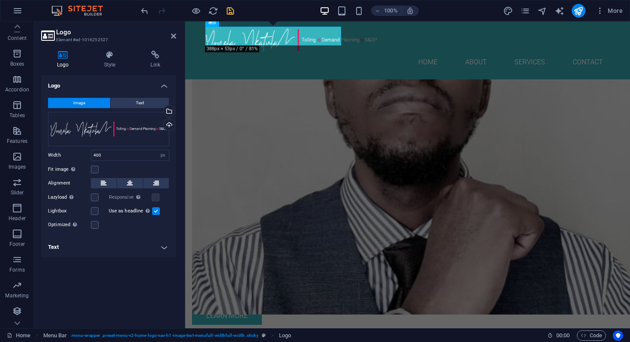
scroll to position [510, 0]
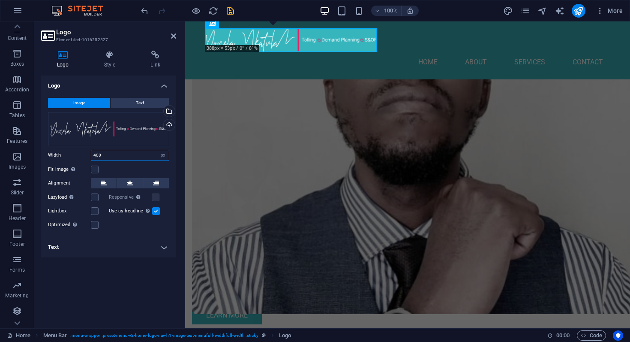
drag, startPoint x: 104, startPoint y: 156, endPoint x: 87, endPoint y: 156, distance: 17.6
click at [87, 156] on div "Width 400 Default auto px rem % em vh vw" at bounding box center [108, 155] width 121 height 11
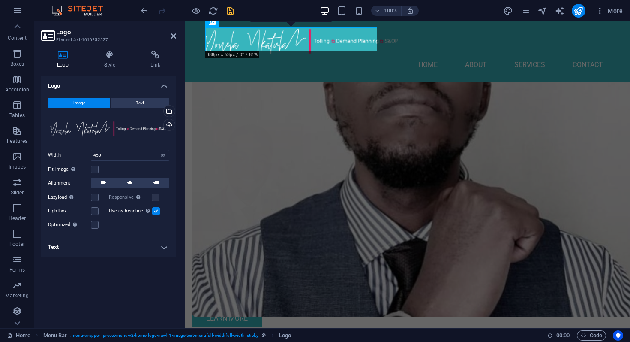
scroll to position [512, 0]
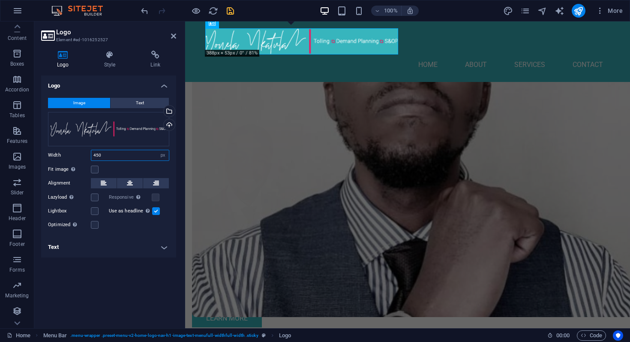
drag, startPoint x: 109, startPoint y: 156, endPoint x: 76, endPoint y: 155, distance: 33.0
click at [76, 155] on div "Width 450 Default auto px rem % em vh vw" at bounding box center [108, 155] width 121 height 11
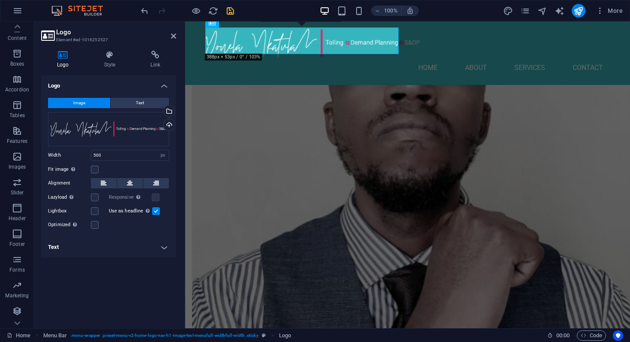
scroll to position [536, 0]
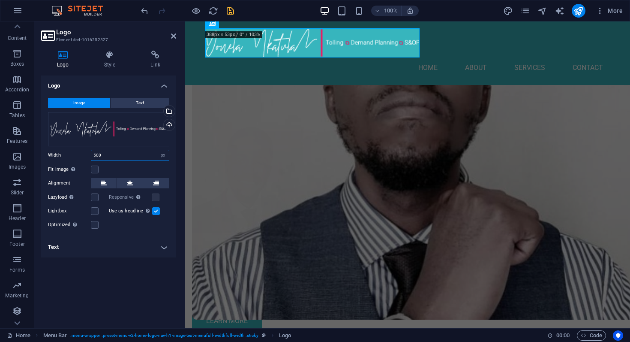
drag, startPoint x: 107, startPoint y: 155, endPoint x: 75, endPoint y: 153, distance: 31.8
click at [75, 153] on div "Width 500 Default auto px rem % em vh vw" at bounding box center [108, 155] width 121 height 11
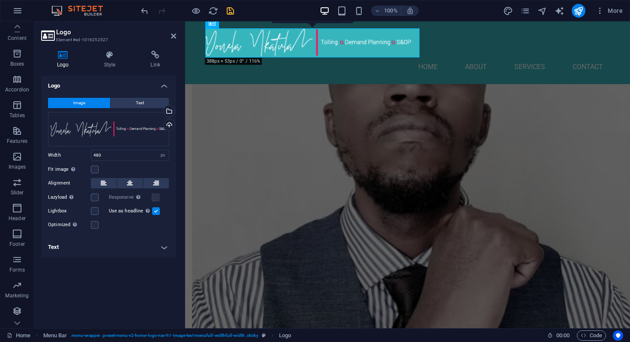
scroll to position [535, 0]
click at [98, 153] on input "480" at bounding box center [130, 155] width 78 height 10
type input "460"
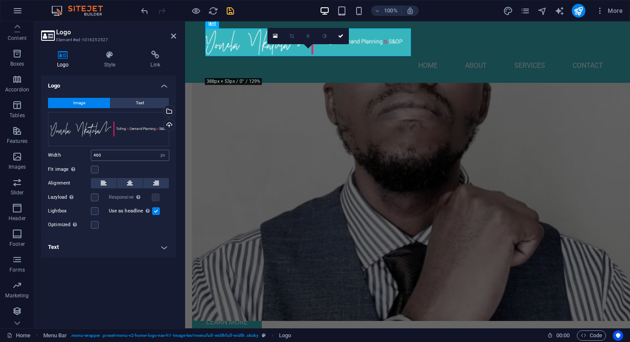
scroll to position [513, 0]
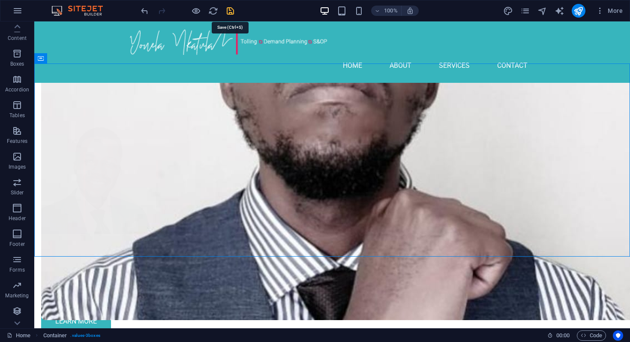
click at [231, 12] on icon "save" at bounding box center [231, 11] width 10 height 10
checkbox input "false"
select select
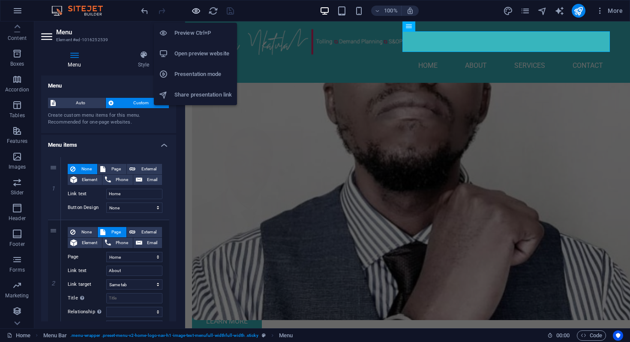
click at [195, 10] on icon "button" at bounding box center [196, 11] width 10 height 10
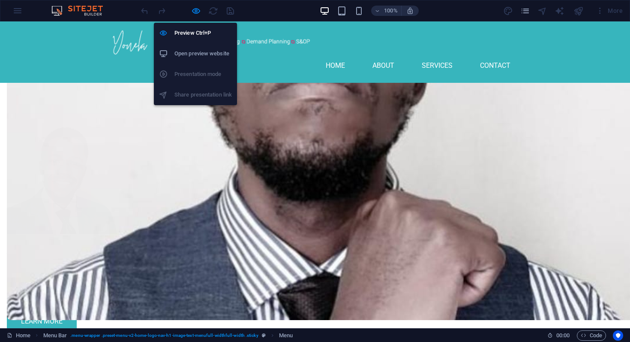
click at [158, 99] on ul "Preview Ctrl+P Open preview website Presentation mode Share presentation link" at bounding box center [195, 64] width 83 height 82
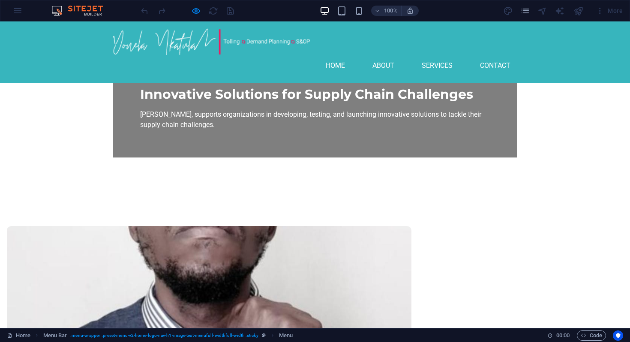
scroll to position [266, 0]
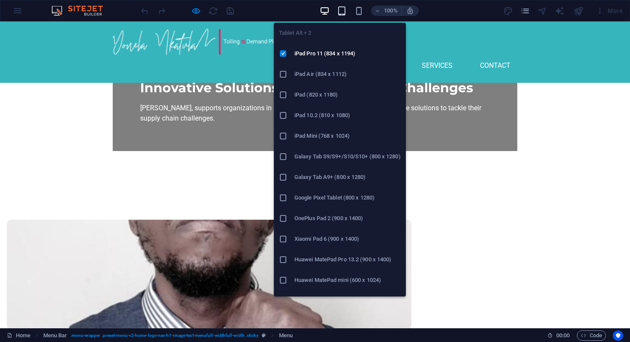
click at [342, 10] on icon "button" at bounding box center [342, 11] width 10 height 10
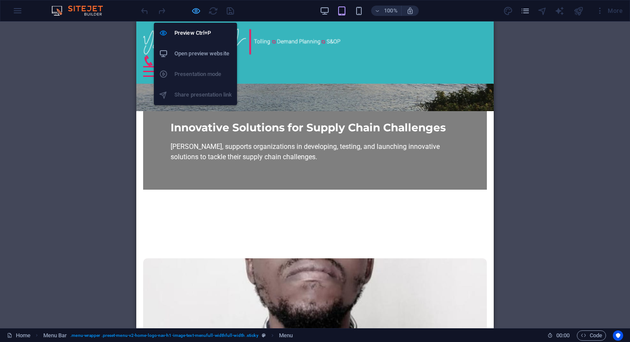
click at [198, 14] on icon "button" at bounding box center [196, 11] width 10 height 10
select select
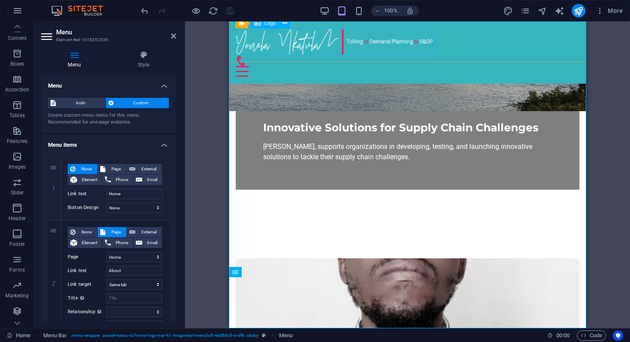
click at [271, 39] on div at bounding box center [408, 41] width 344 height 27
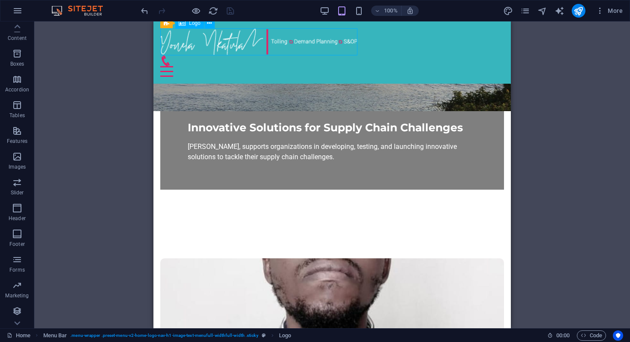
click at [271, 39] on div at bounding box center [332, 41] width 344 height 27
click at [196, 39] on div at bounding box center [332, 41] width 344 height 27
select select "px"
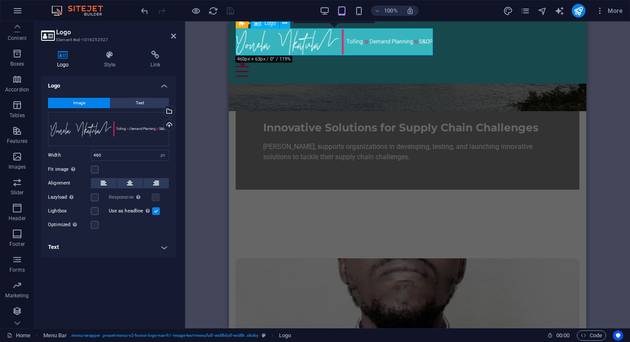
click at [271, 39] on div at bounding box center [408, 41] width 344 height 27
drag, startPoint x: 116, startPoint y: 153, endPoint x: 75, endPoint y: 150, distance: 40.9
click at [75, 150] on div "Width 460 Default auto px rem % em vh vw" at bounding box center [108, 155] width 121 height 11
type input "500"
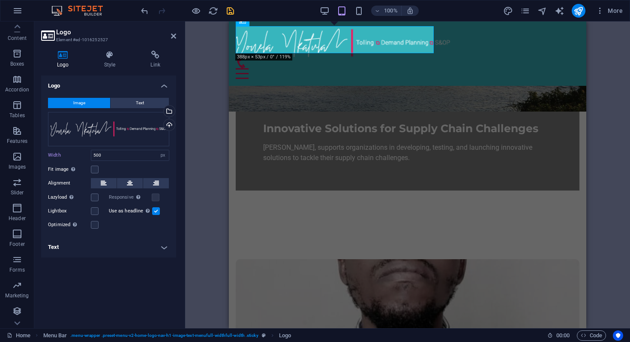
scroll to position [260, 0]
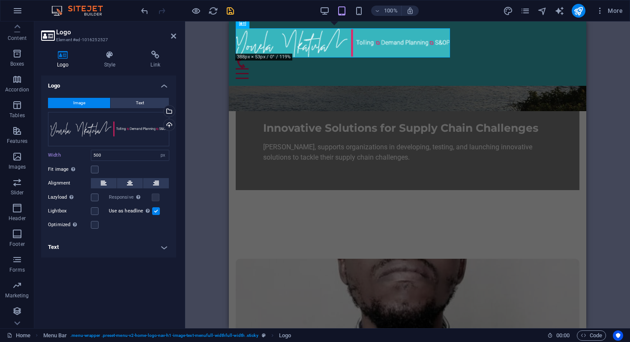
click at [201, 14] on div at bounding box center [187, 11] width 96 height 14
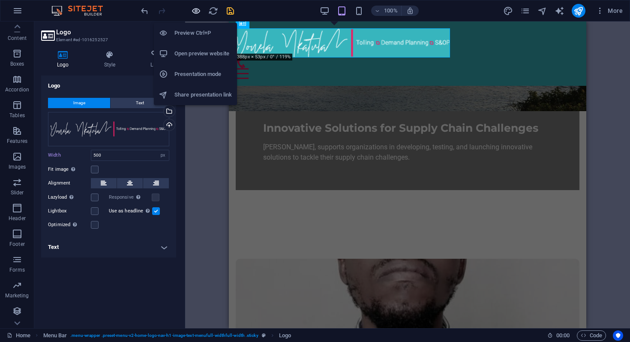
click at [197, 12] on icon "button" at bounding box center [196, 11] width 10 height 10
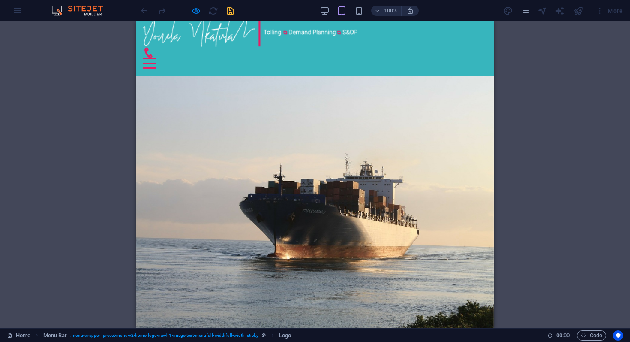
scroll to position [0, 0]
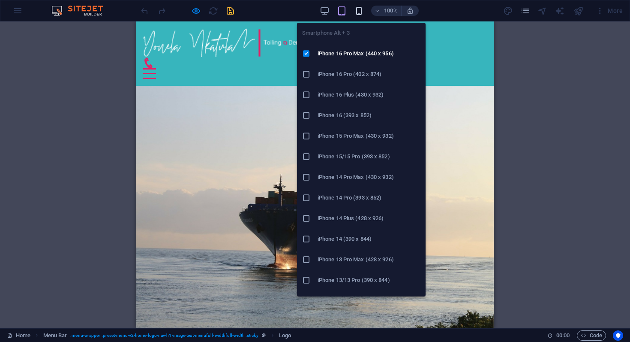
click at [357, 12] on icon "button" at bounding box center [359, 11] width 10 height 10
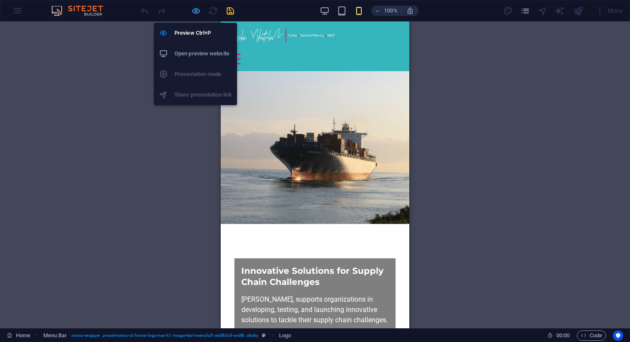
click at [193, 12] on icon "button" at bounding box center [196, 11] width 10 height 10
select select "px"
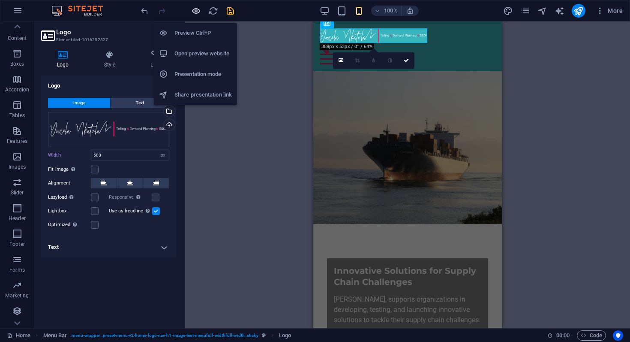
type input "250"
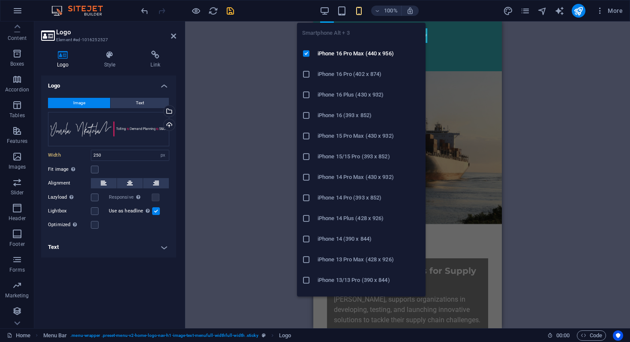
click at [361, 12] on icon "button" at bounding box center [359, 11] width 10 height 10
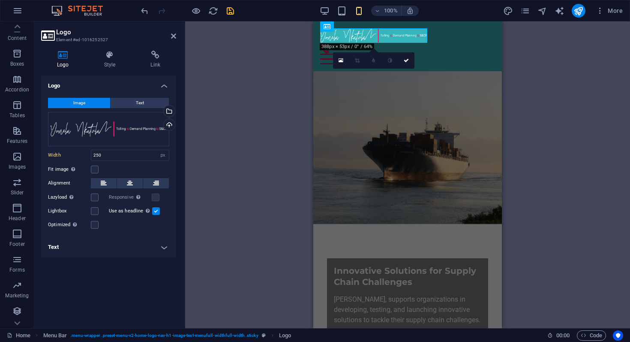
click at [433, 71] on figure at bounding box center [407, 147] width 189 height 153
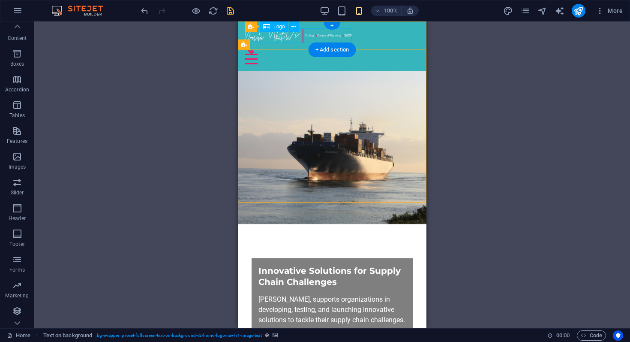
click at [336, 34] on div at bounding box center [332, 35] width 175 height 15
click at [296, 36] on div at bounding box center [332, 35] width 175 height 15
select select "px"
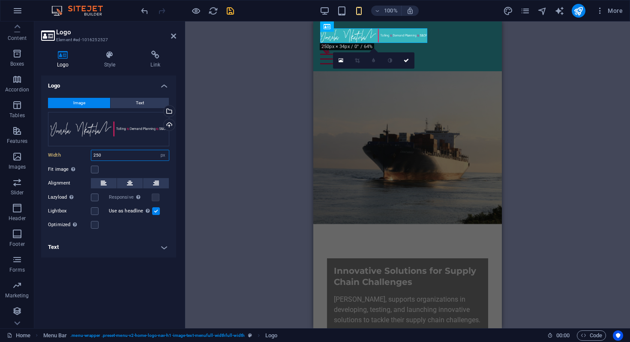
drag, startPoint x: 115, startPoint y: 152, endPoint x: 77, endPoint y: 153, distance: 38.2
click at [77, 153] on div "Width 250 Default auto px rem % em vh vw" at bounding box center [108, 155] width 121 height 11
type input "300"
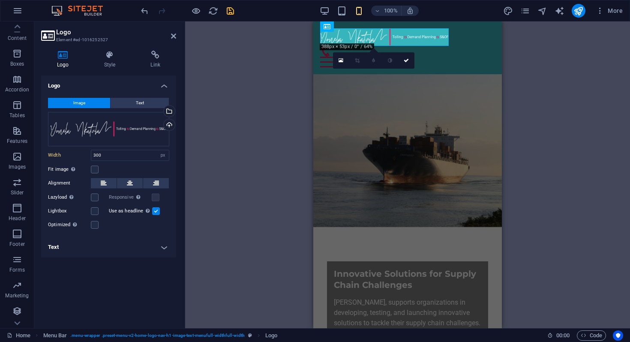
click at [231, 4] on div at bounding box center [187, 11] width 96 height 14
click at [231, 6] on icon "save" at bounding box center [231, 11] width 10 height 10
checkbox input "false"
select select "px"
click at [257, 77] on div "H2 Text on background Container Menu Bar Menu Bar Logo Container H2 Image with …" at bounding box center [407, 174] width 445 height 307
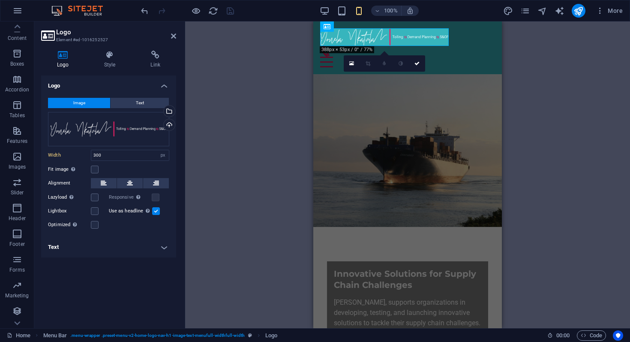
click at [534, 85] on div "H2 Text on background Container Menu Bar Menu Bar Logo Container H2 Image with …" at bounding box center [407, 174] width 445 height 307
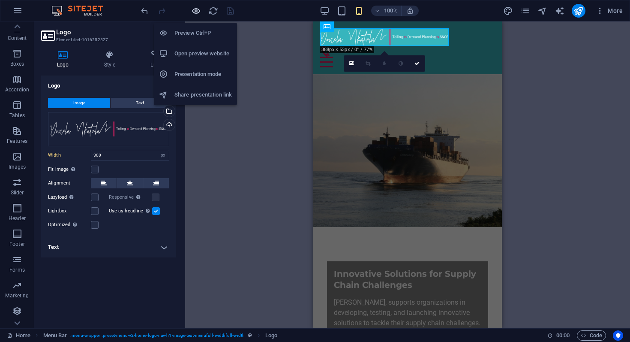
click at [194, 11] on icon "button" at bounding box center [196, 11] width 10 height 10
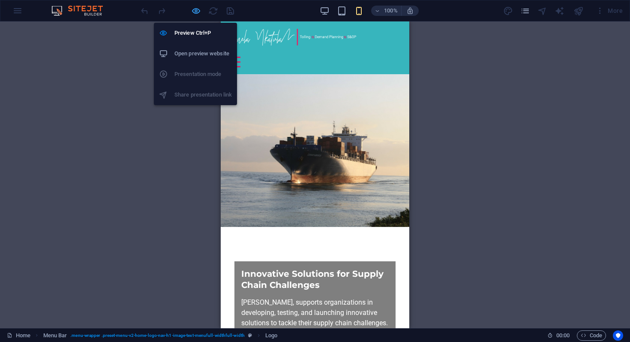
click at [193, 11] on icon "button" at bounding box center [196, 11] width 10 height 10
select select "px"
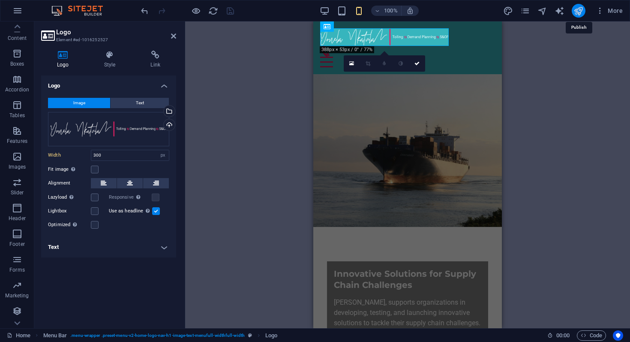
click at [579, 12] on icon "publish" at bounding box center [579, 11] width 10 height 10
select select "px"
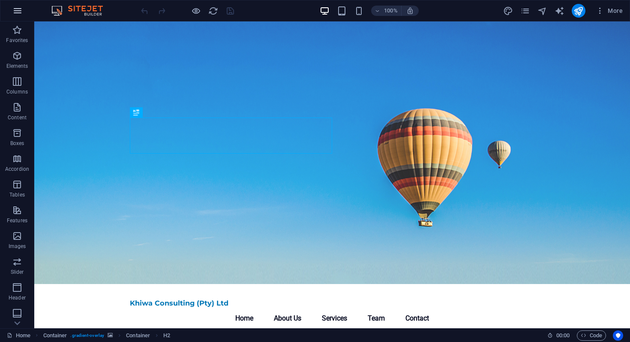
click at [20, 8] on icon "button" at bounding box center [17, 11] width 10 height 10
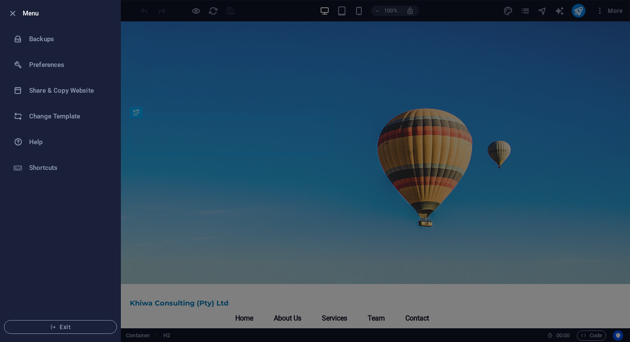
click at [20, 8] on div at bounding box center [14, 13] width 15 height 10
click at [64, 116] on h6 "Change Template" at bounding box center [68, 116] width 79 height 10
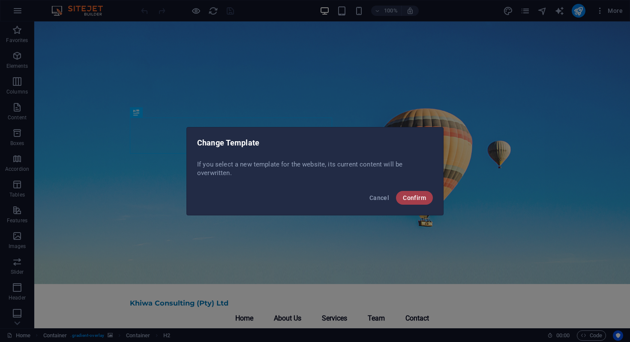
click at [406, 196] on span "Confirm" at bounding box center [414, 197] width 23 height 7
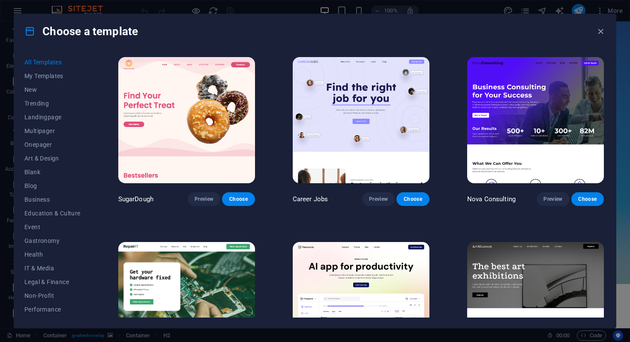
click at [531, 129] on img at bounding box center [535, 120] width 137 height 126
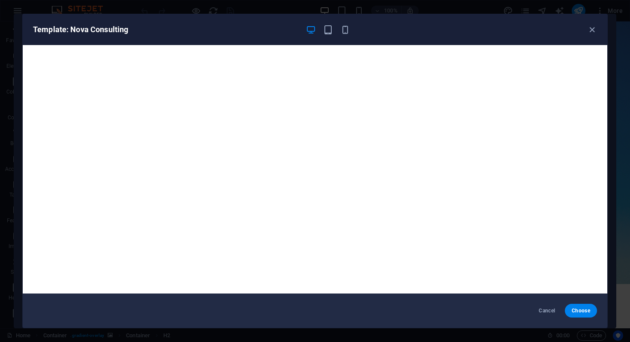
scroll to position [2, 0]
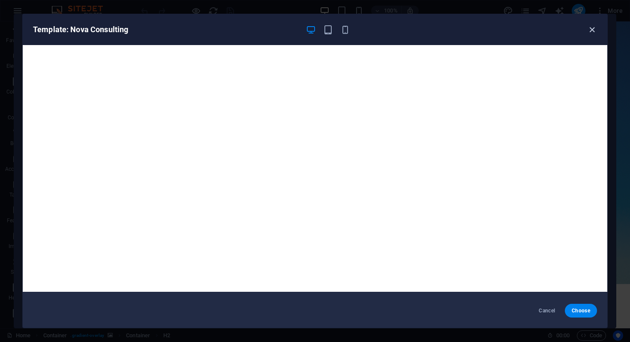
click at [592, 33] on icon "button" at bounding box center [592, 30] width 10 height 10
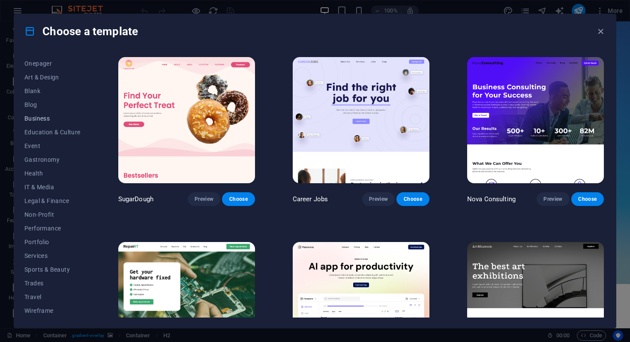
scroll to position [0, 0]
click at [53, 199] on span "Business" at bounding box center [52, 199] width 56 height 7
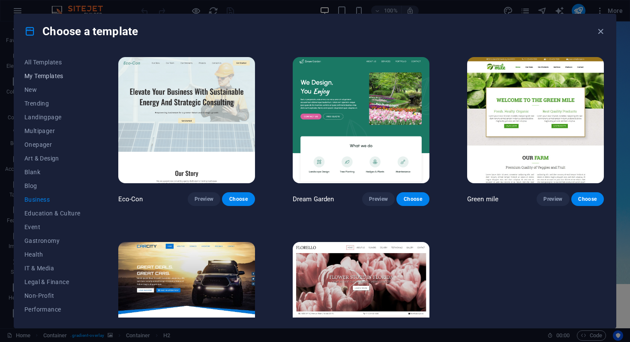
click at [36, 76] on span "My Templates" at bounding box center [52, 75] width 56 height 7
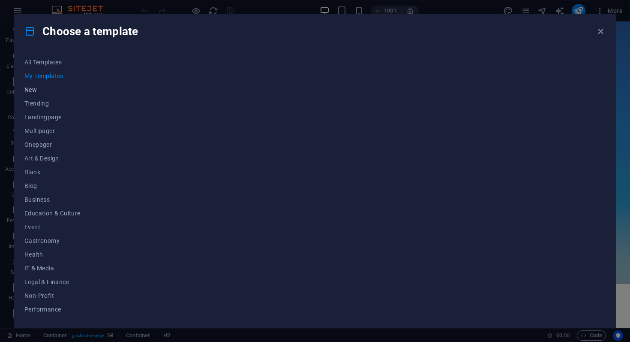
click at [35, 88] on span "New" at bounding box center [52, 89] width 56 height 7
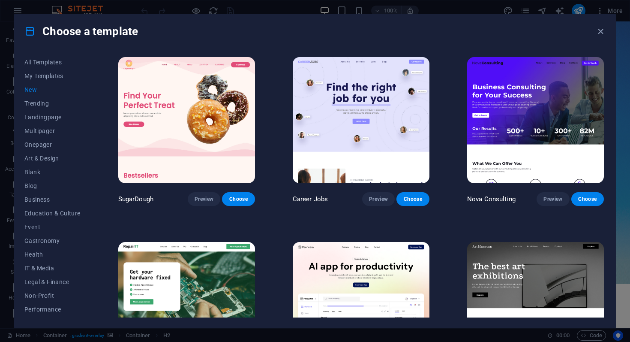
click at [35, 88] on span "New" at bounding box center [52, 89] width 56 height 7
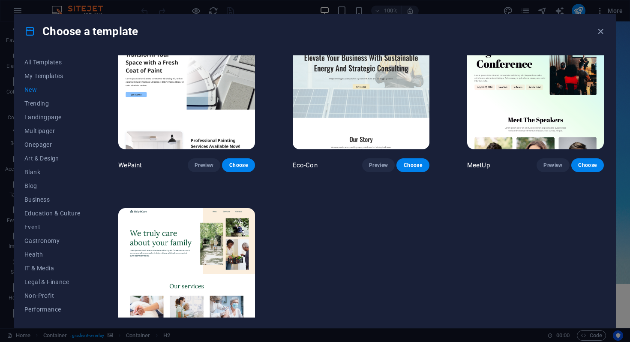
scroll to position [622, 0]
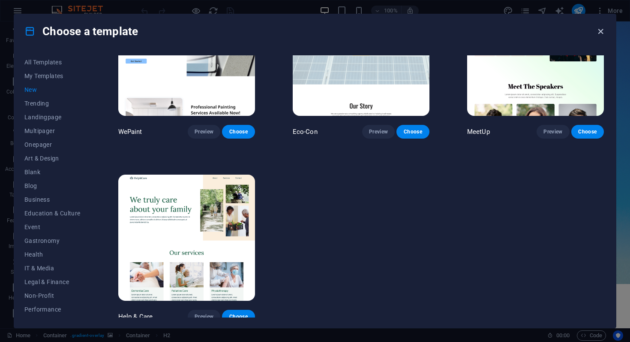
drag, startPoint x: 601, startPoint y: 31, endPoint x: 567, endPoint y: 9, distance: 40.4
click at [601, 31] on icon "button" at bounding box center [601, 32] width 10 height 10
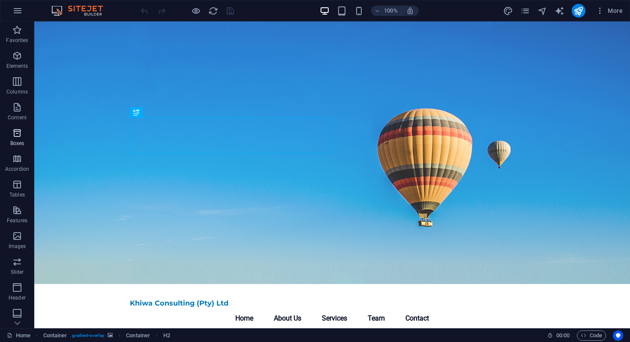
scroll to position [79, 0]
click at [620, 17] on button "More" at bounding box center [610, 11] width 34 height 14
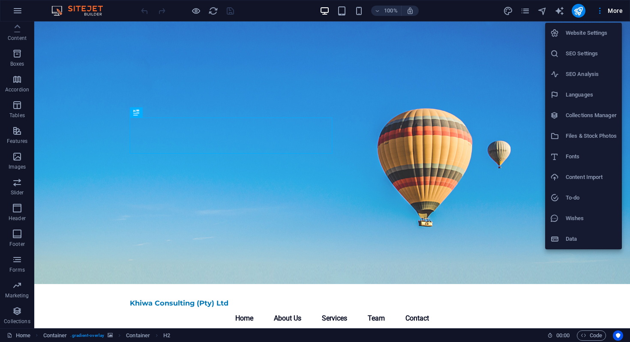
click at [602, 10] on div at bounding box center [315, 171] width 630 height 342
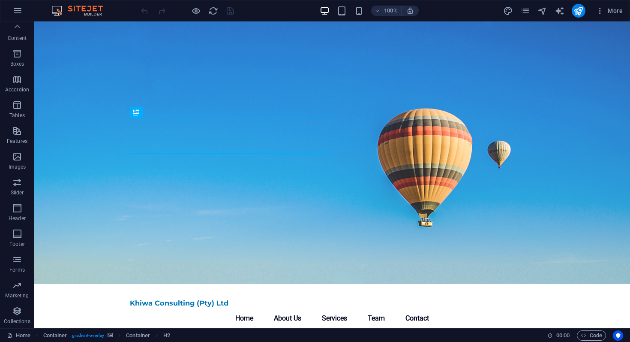
click at [602, 10] on icon "button" at bounding box center [600, 10] width 9 height 9
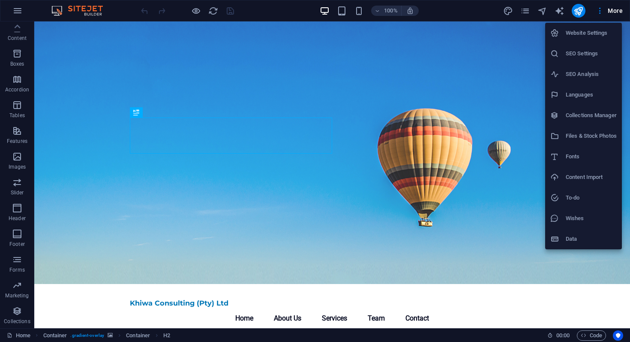
click at [602, 10] on div at bounding box center [315, 171] width 630 height 342
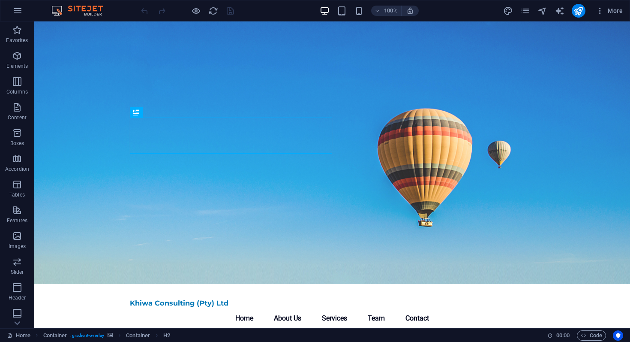
click at [73, 11] on img at bounding box center [81, 11] width 64 height 10
click at [87, 12] on img at bounding box center [81, 11] width 64 height 10
click at [17, 12] on icon "button" at bounding box center [17, 11] width 10 height 10
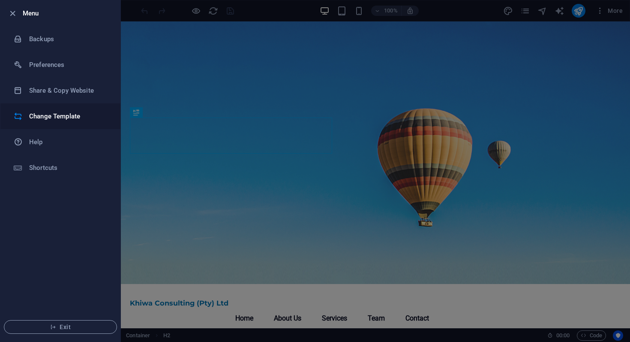
click at [44, 119] on h6 "Change Template" at bounding box center [68, 116] width 79 height 10
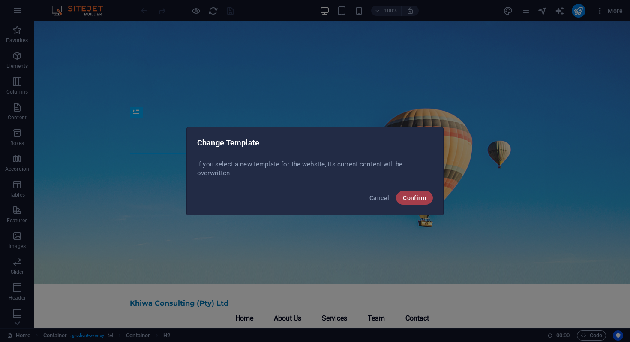
click at [406, 202] on button "Confirm" at bounding box center [414, 198] width 37 height 14
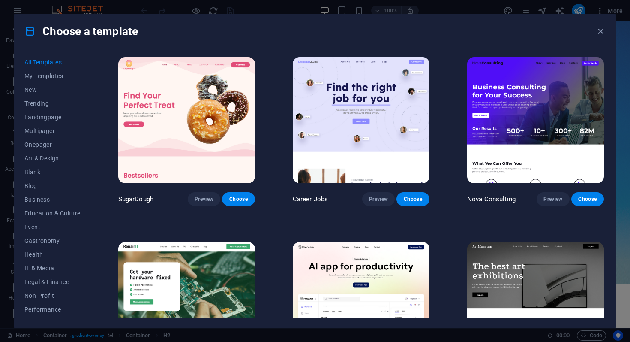
click at [348, 123] on img at bounding box center [361, 120] width 137 height 126
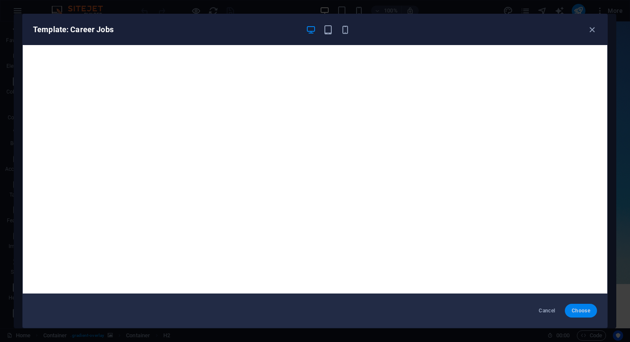
click at [584, 309] on span "Choose" at bounding box center [581, 310] width 18 height 7
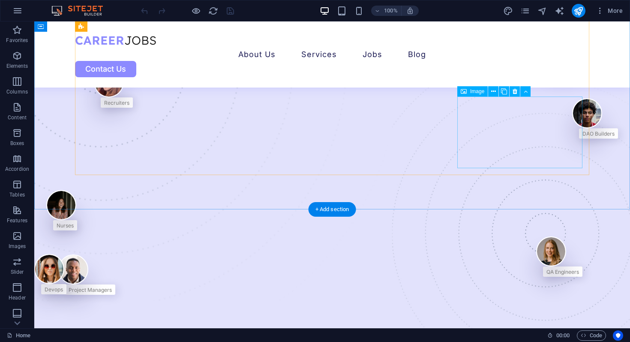
scroll to position [676, 0]
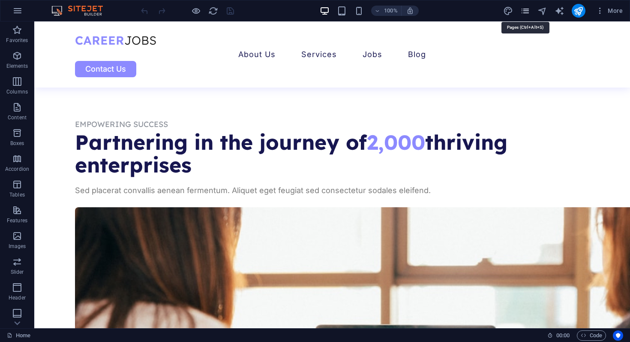
click at [530, 13] on icon "pages" at bounding box center [526, 11] width 10 height 10
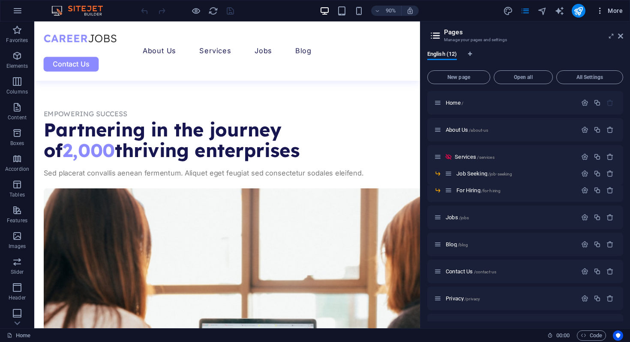
click at [610, 12] on span "More" at bounding box center [609, 10] width 27 height 9
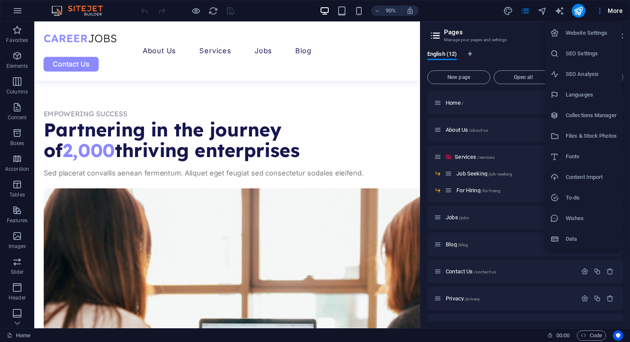
click at [597, 29] on h6 "Website Settings" at bounding box center [591, 33] width 51 height 10
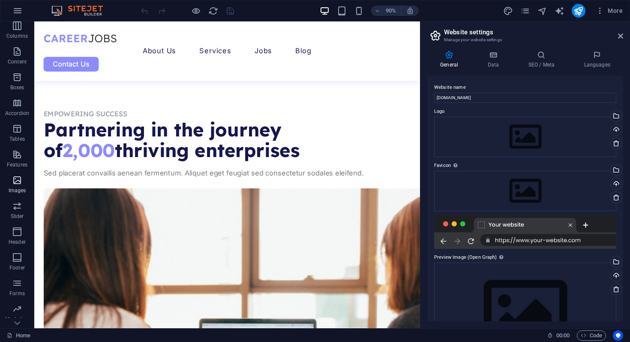
scroll to position [79, 0]
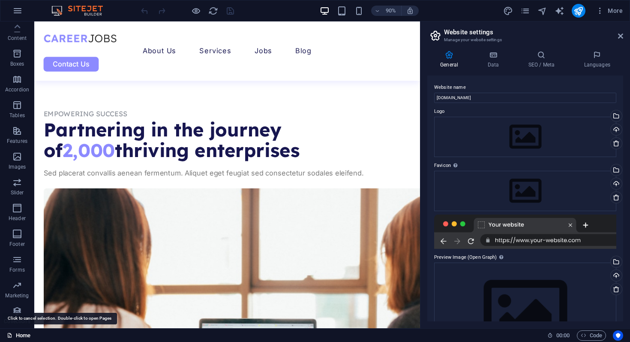
click at [20, 335] on link "Home" at bounding box center [19, 335] width 24 height 10
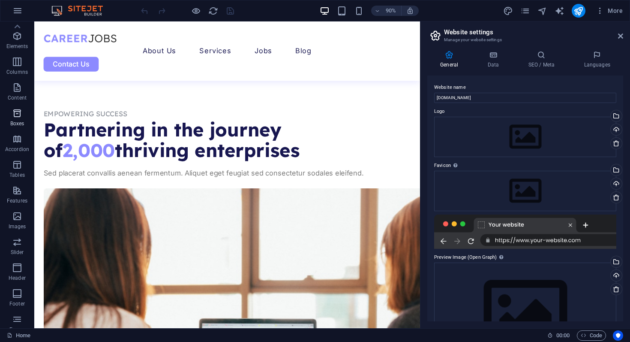
scroll to position [0, 0]
click at [16, 106] on icon "button" at bounding box center [17, 107] width 10 height 10
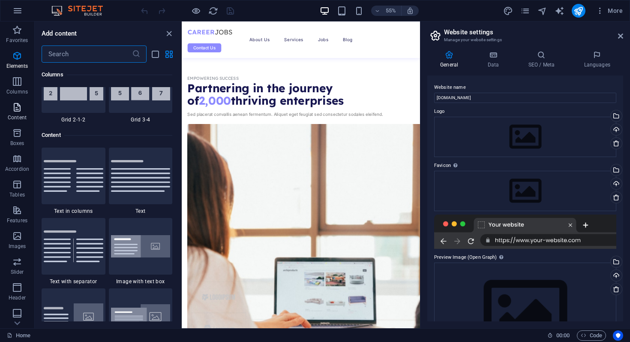
scroll to position [1500, 0]
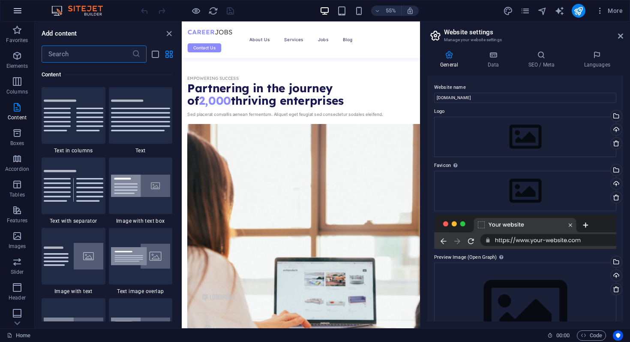
click at [17, 12] on icon "button" at bounding box center [17, 11] width 10 height 10
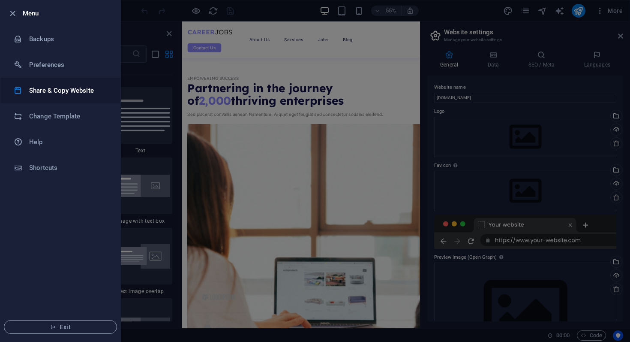
click at [45, 93] on h6 "Share & Copy Website" at bounding box center [68, 90] width 79 height 10
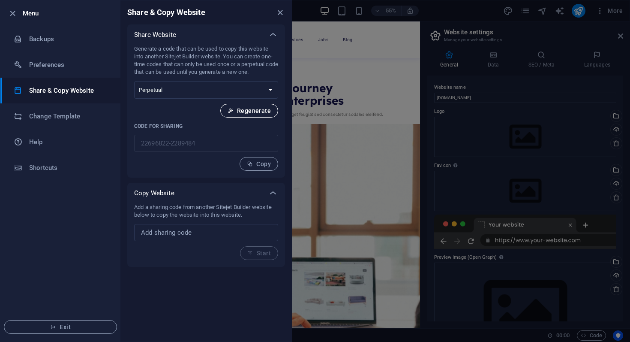
click at [234, 110] on icon "button" at bounding box center [231, 111] width 6 height 6
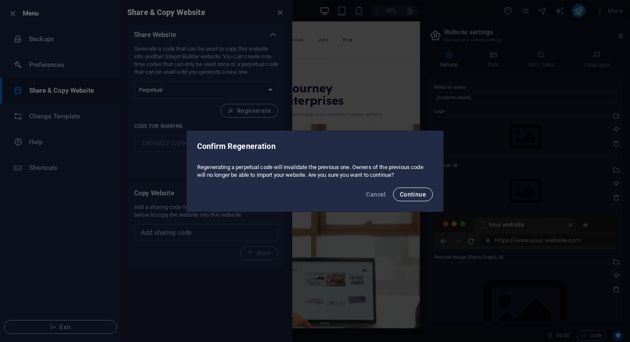
click at [398, 188] on button "Continue" at bounding box center [413, 194] width 40 height 14
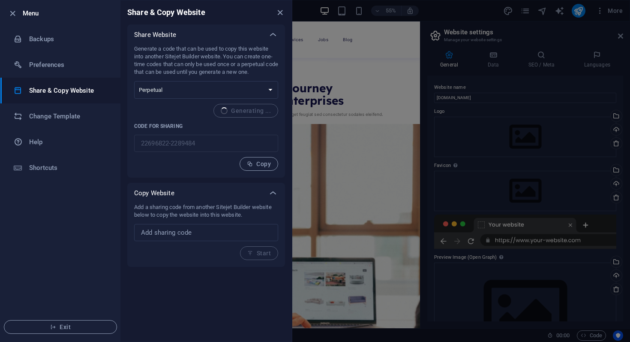
type input "0358ccdc-2289484"
click at [273, 90] on select "One-time Perpetual" at bounding box center [206, 90] width 144 height 18
select select "onetime"
click at [134, 81] on select "One-time Perpetual" at bounding box center [206, 90] width 144 height 18
click at [259, 110] on span "Generate" at bounding box center [252, 110] width 37 height 7
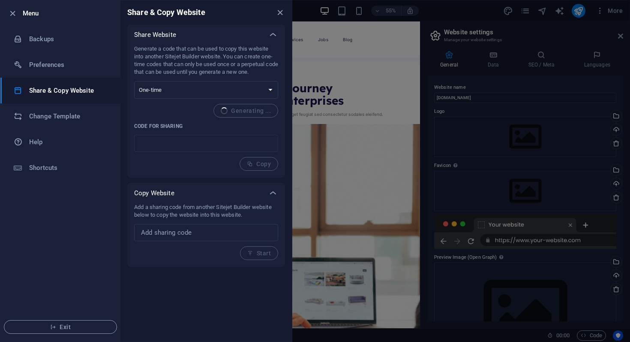
type input "000cf0d1-2289484"
click at [82, 45] on li "Backups" at bounding box center [60, 39] width 120 height 26
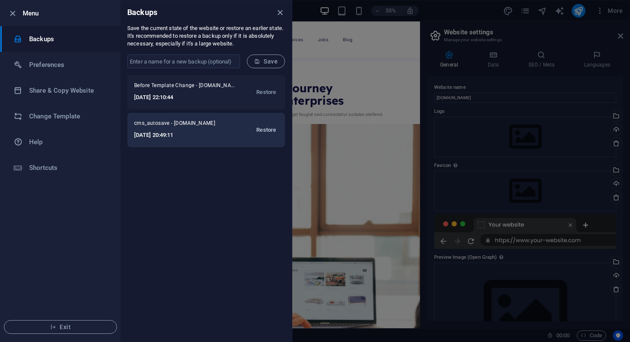
click at [262, 127] on span "Restore" at bounding box center [266, 130] width 20 height 10
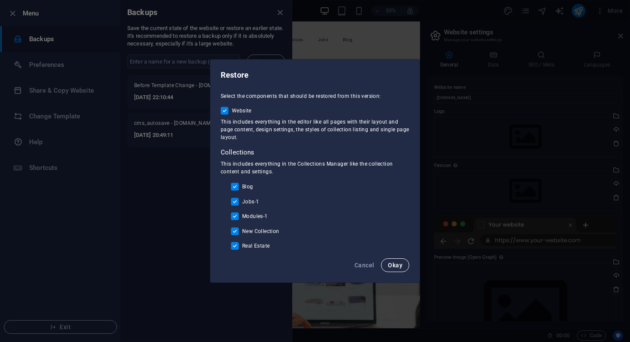
click at [401, 268] on span "Okay" at bounding box center [395, 265] width 15 height 7
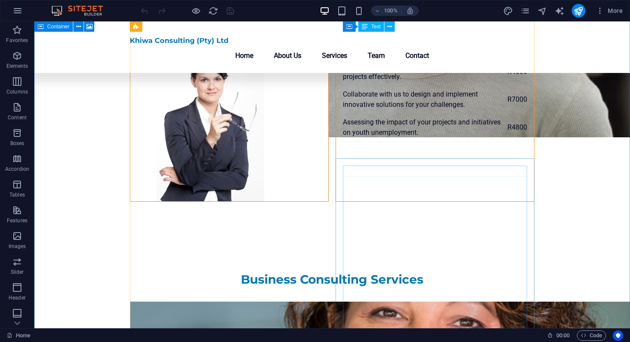
scroll to position [2847, 0]
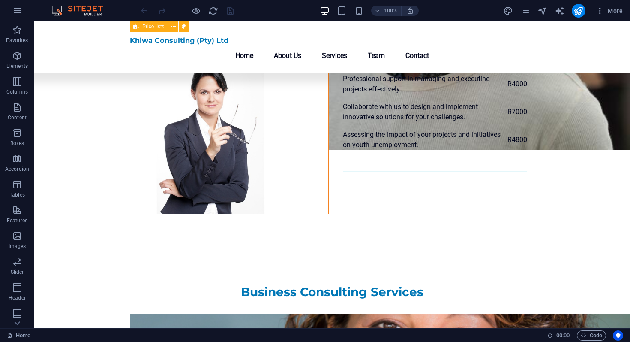
click at [91, 12] on img at bounding box center [81, 11] width 64 height 10
click at [597, 14] on icon "button" at bounding box center [600, 10] width 9 height 9
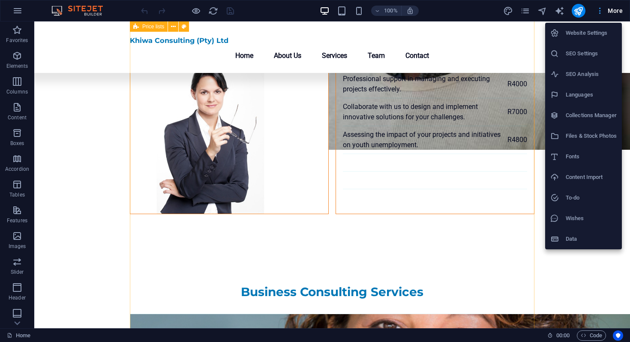
click at [597, 14] on div at bounding box center [315, 171] width 630 height 342
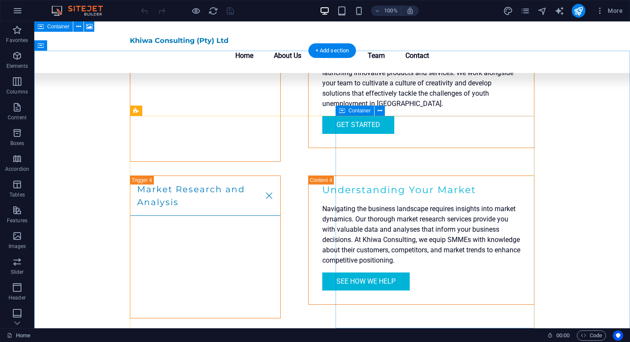
scroll to position [1816, 0]
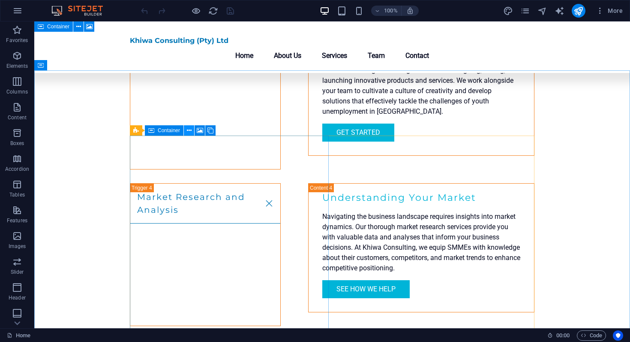
click at [191, 132] on icon at bounding box center [189, 130] width 5 height 9
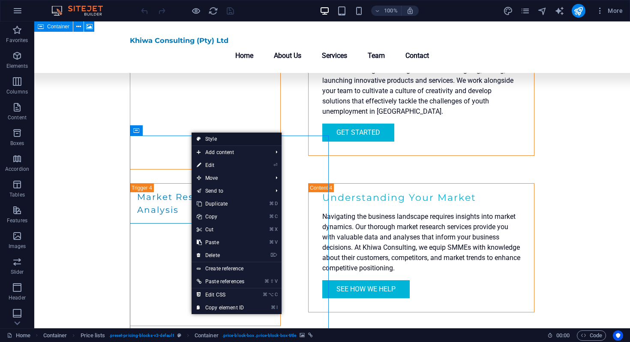
click at [214, 138] on link "Style" at bounding box center [237, 138] width 90 height 13
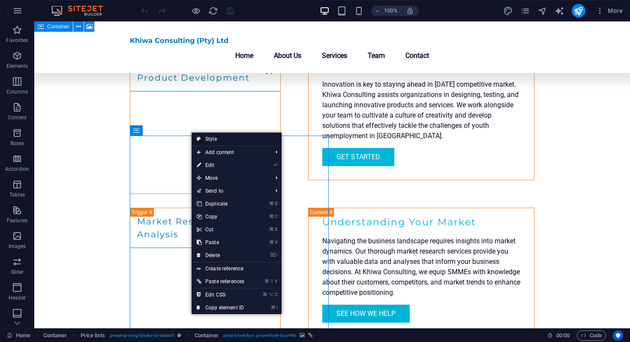
select select "rem"
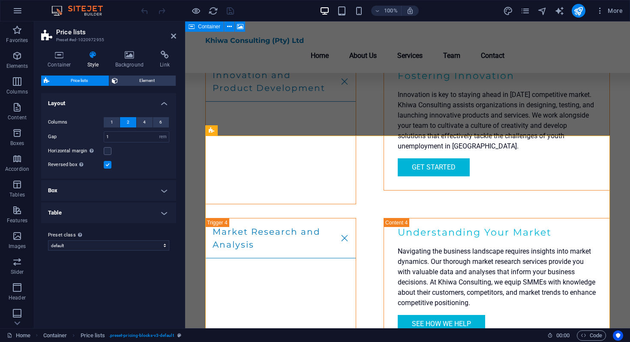
scroll to position [1865, 0]
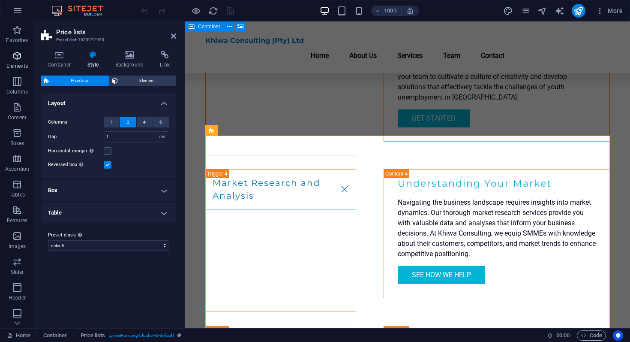
click at [20, 62] on span "Elements" at bounding box center [17, 61] width 34 height 21
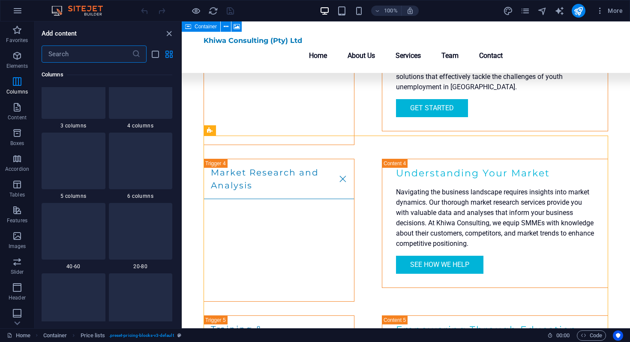
scroll to position [523, 0]
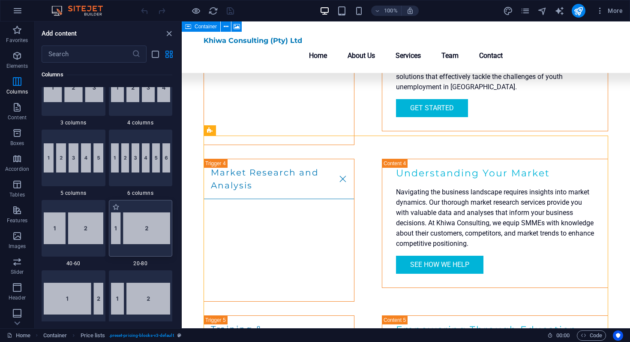
click at [129, 240] on img at bounding box center [141, 228] width 60 height 32
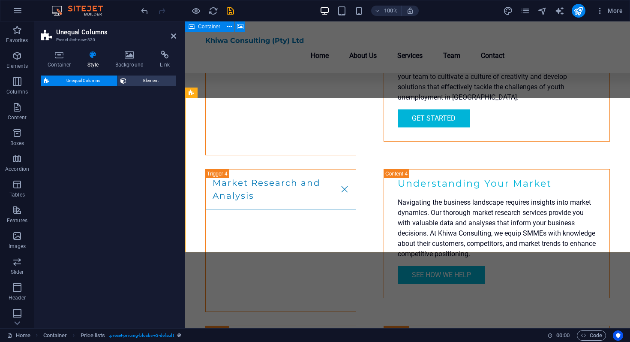
scroll to position [2306, 0]
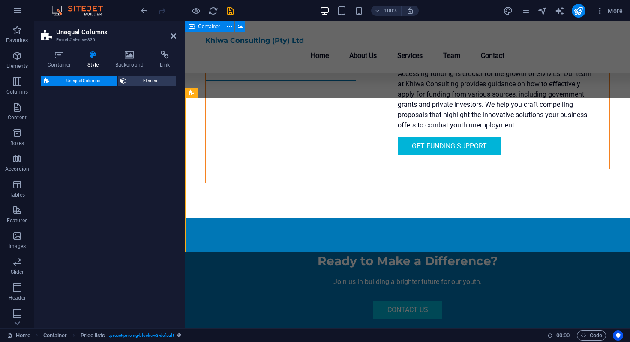
select select "%"
select select "rem"
select select "preset-unequal-columns-v2-2-20-80"
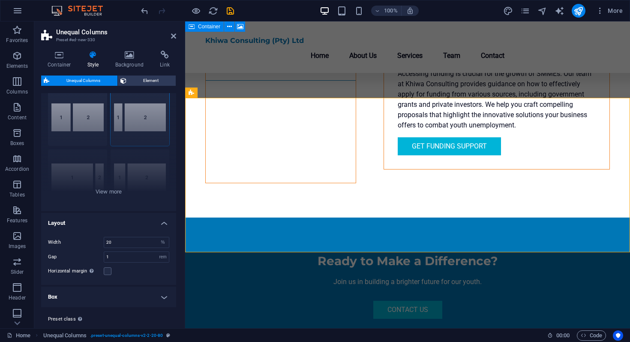
scroll to position [46, 0]
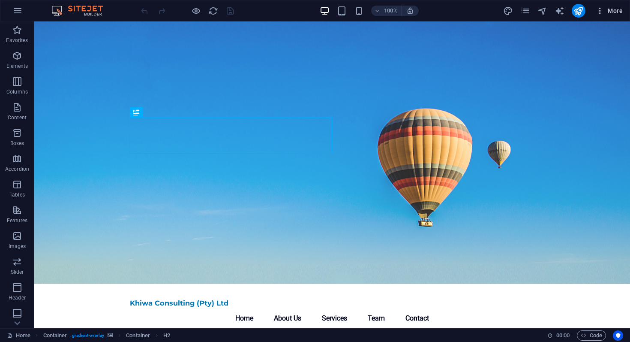
click at [598, 14] on icon "button" at bounding box center [600, 10] width 9 height 9
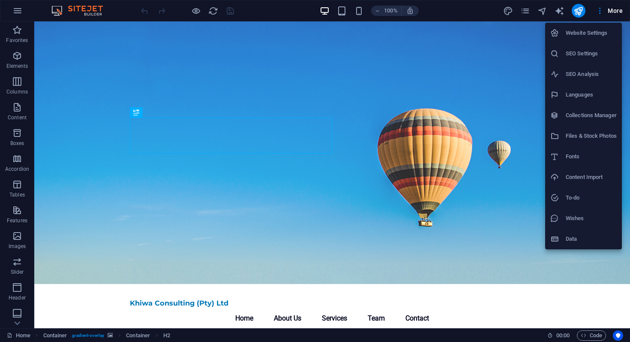
click at [558, 12] on div at bounding box center [315, 171] width 630 height 342
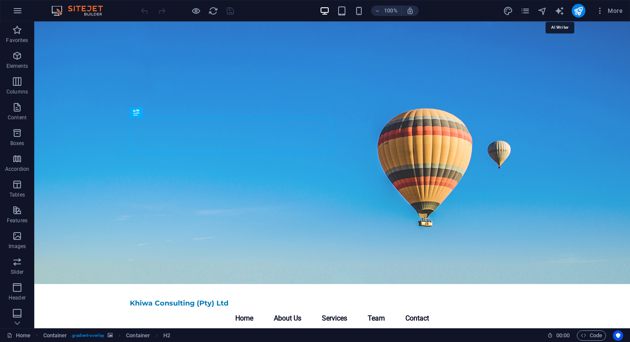
click at [558, 12] on icon "text_generator" at bounding box center [560, 11] width 10 height 10
select select "English"
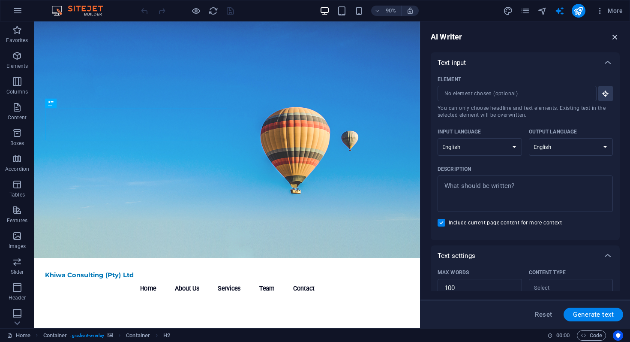
click at [616, 38] on icon "button" at bounding box center [615, 36] width 9 height 9
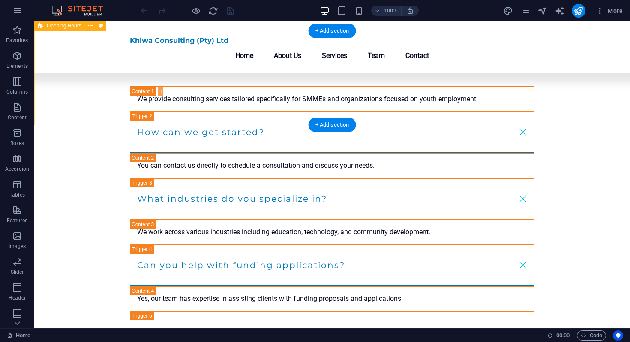
scroll to position [4509, 0]
